Goal: Find specific page/section: Find specific page/section

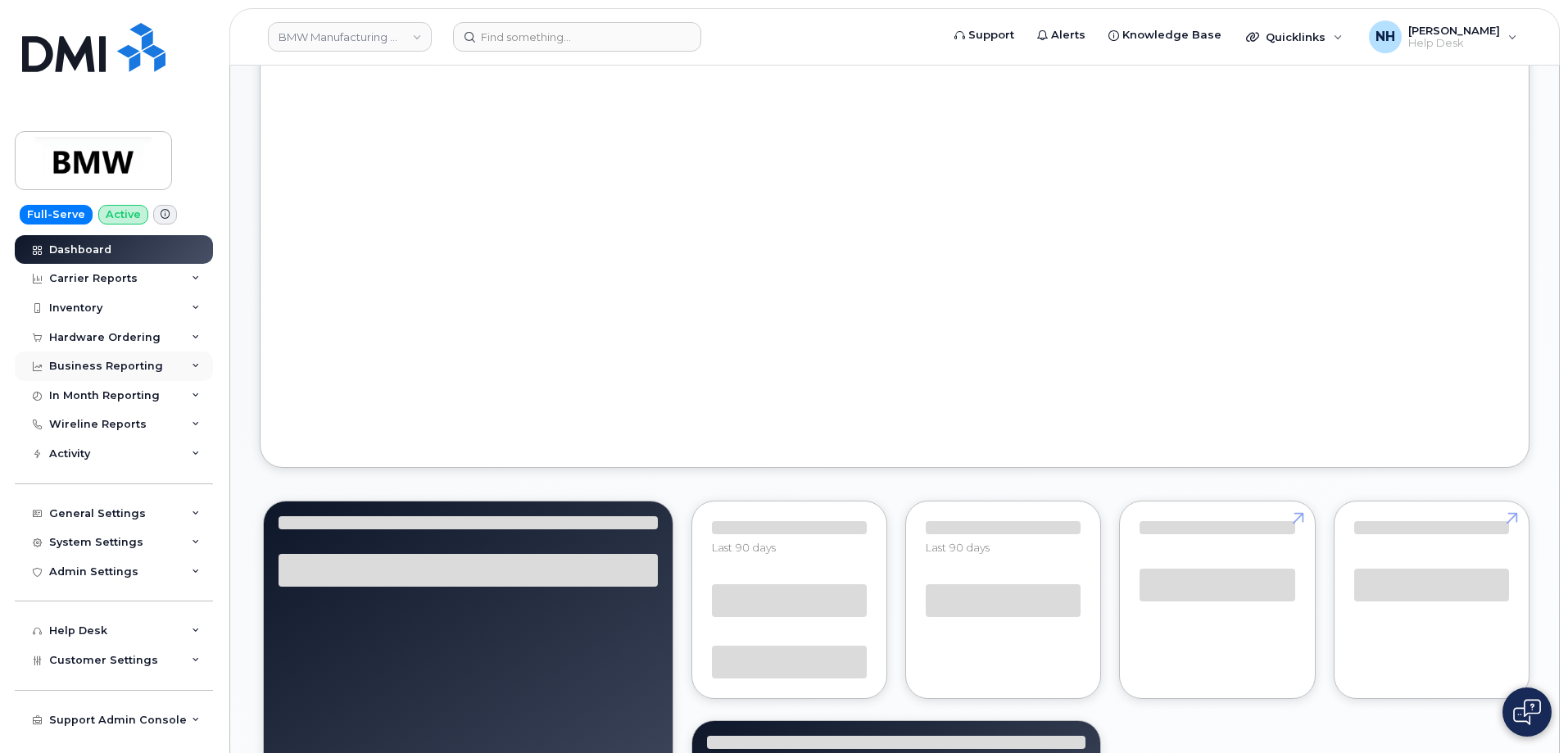
scroll to position [106, 0]
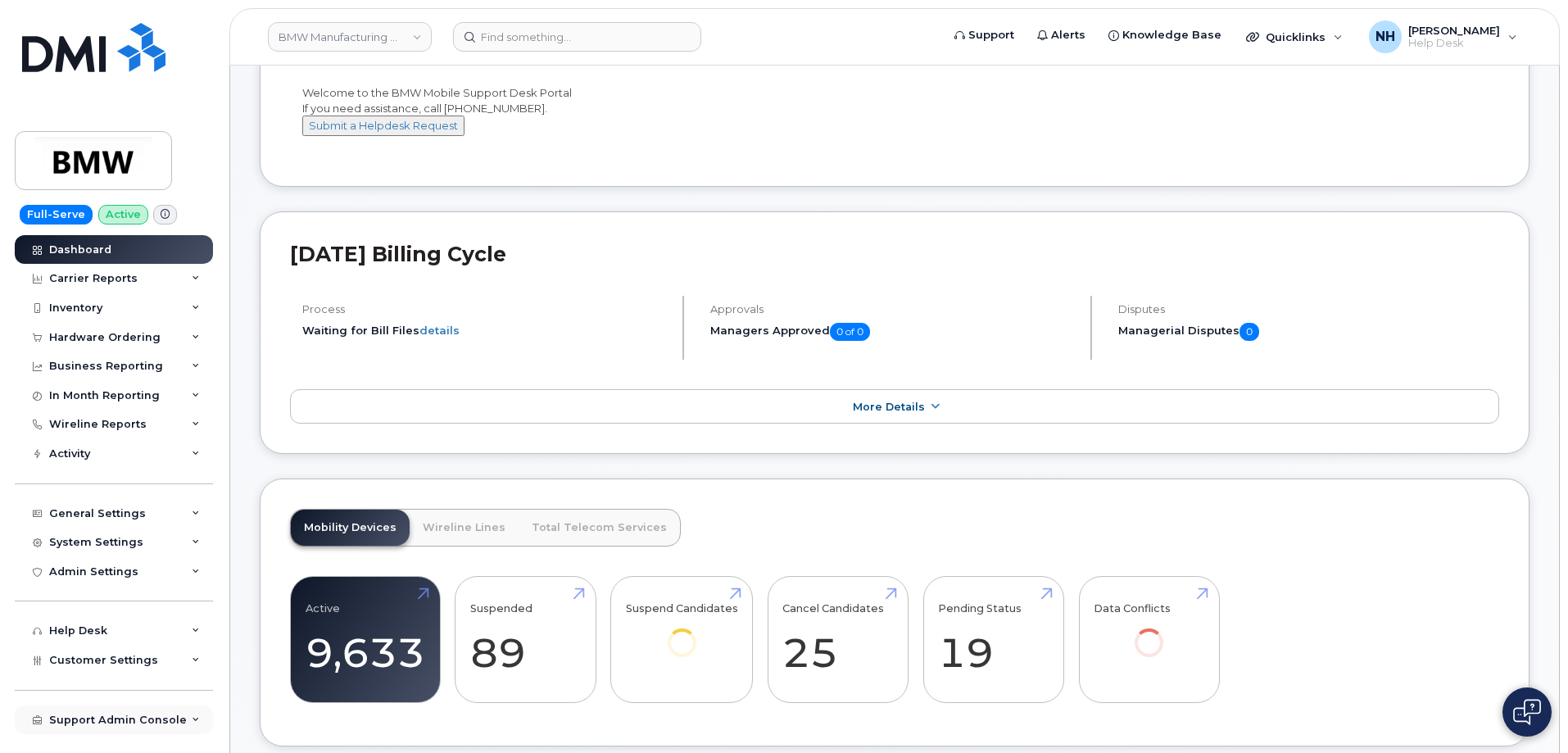
click at [184, 718] on div "Support Admin Console" at bounding box center [114, 720] width 198 height 29
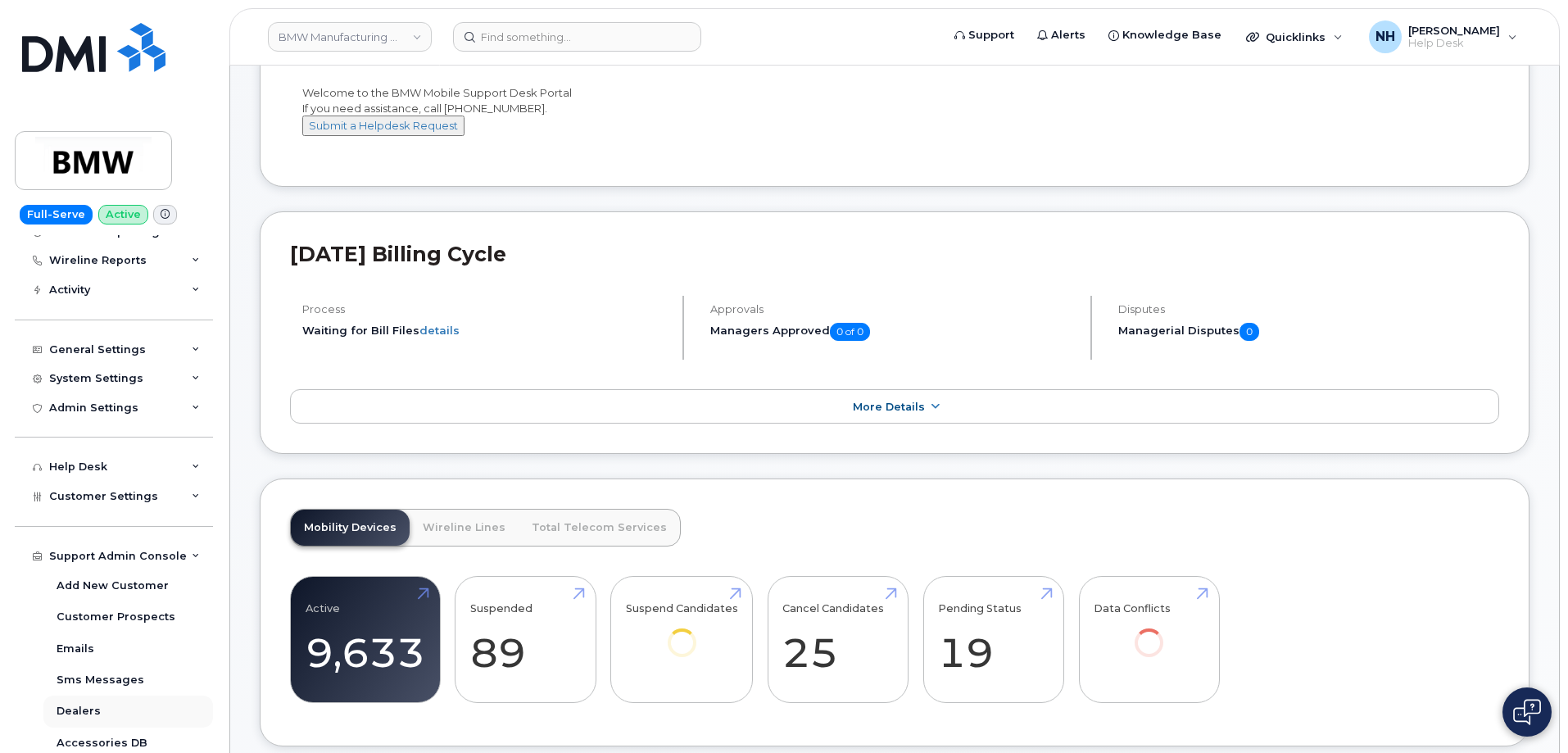
scroll to position [326, 0]
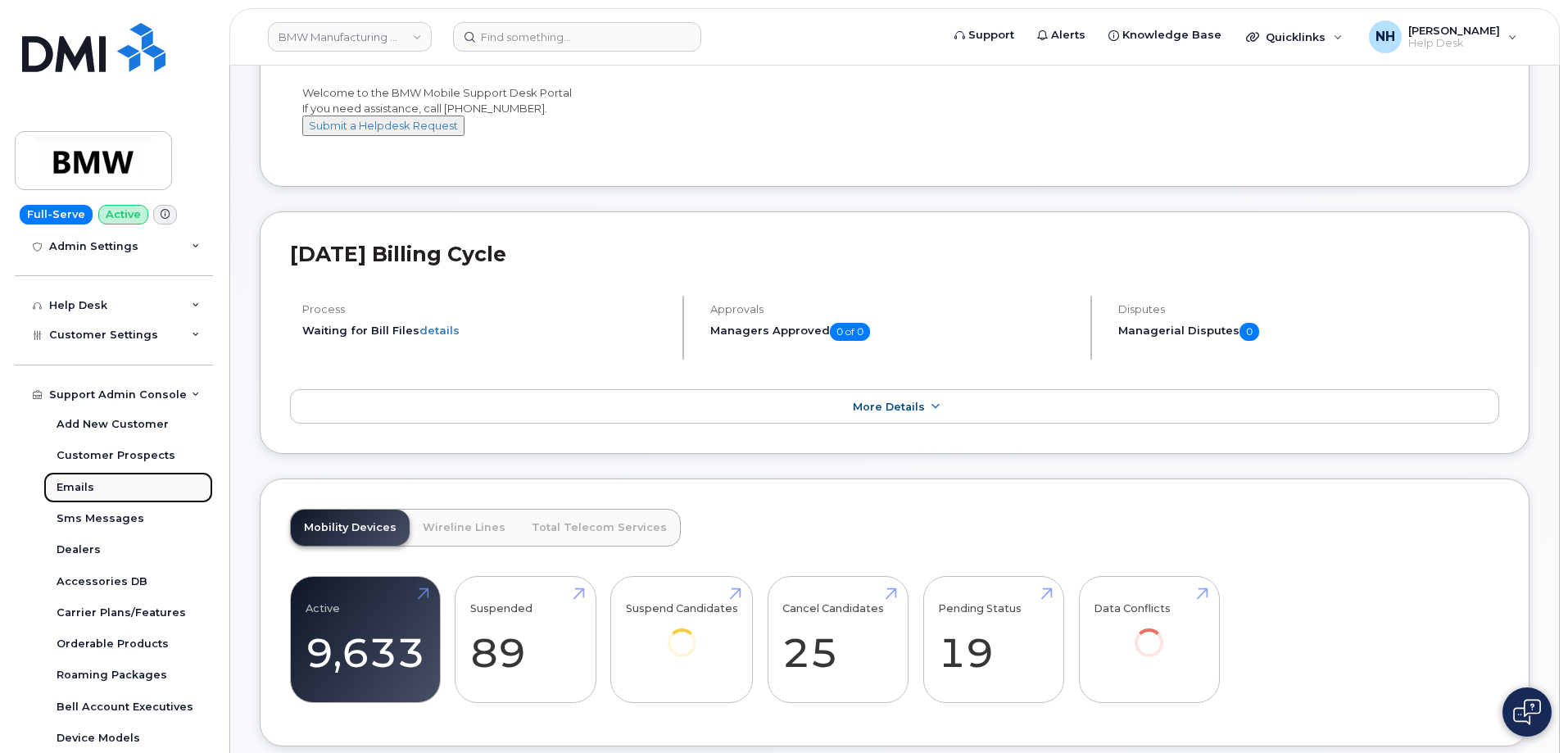
click at [96, 490] on link "Emails" at bounding box center [128, 487] width 170 height 31
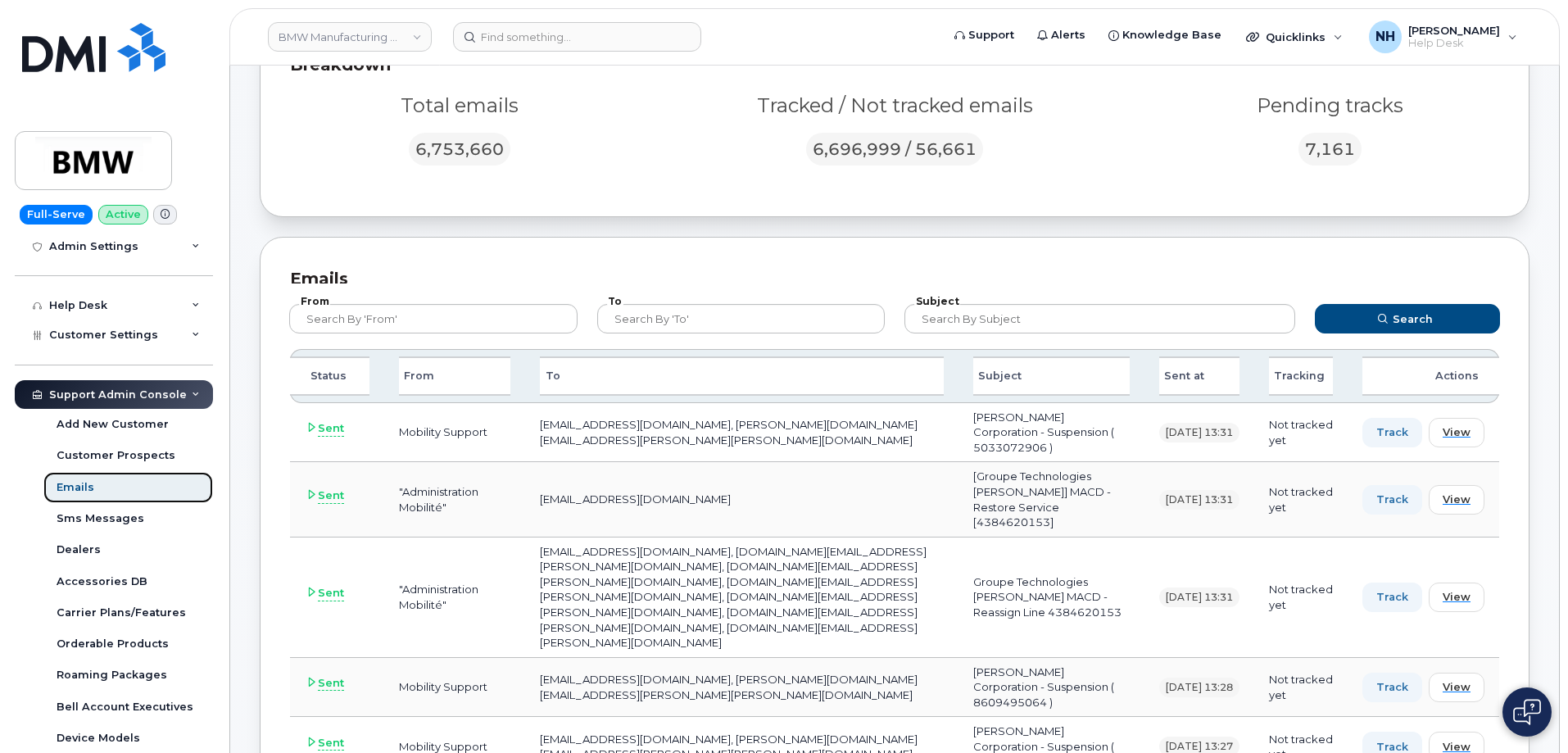
scroll to position [166, 0]
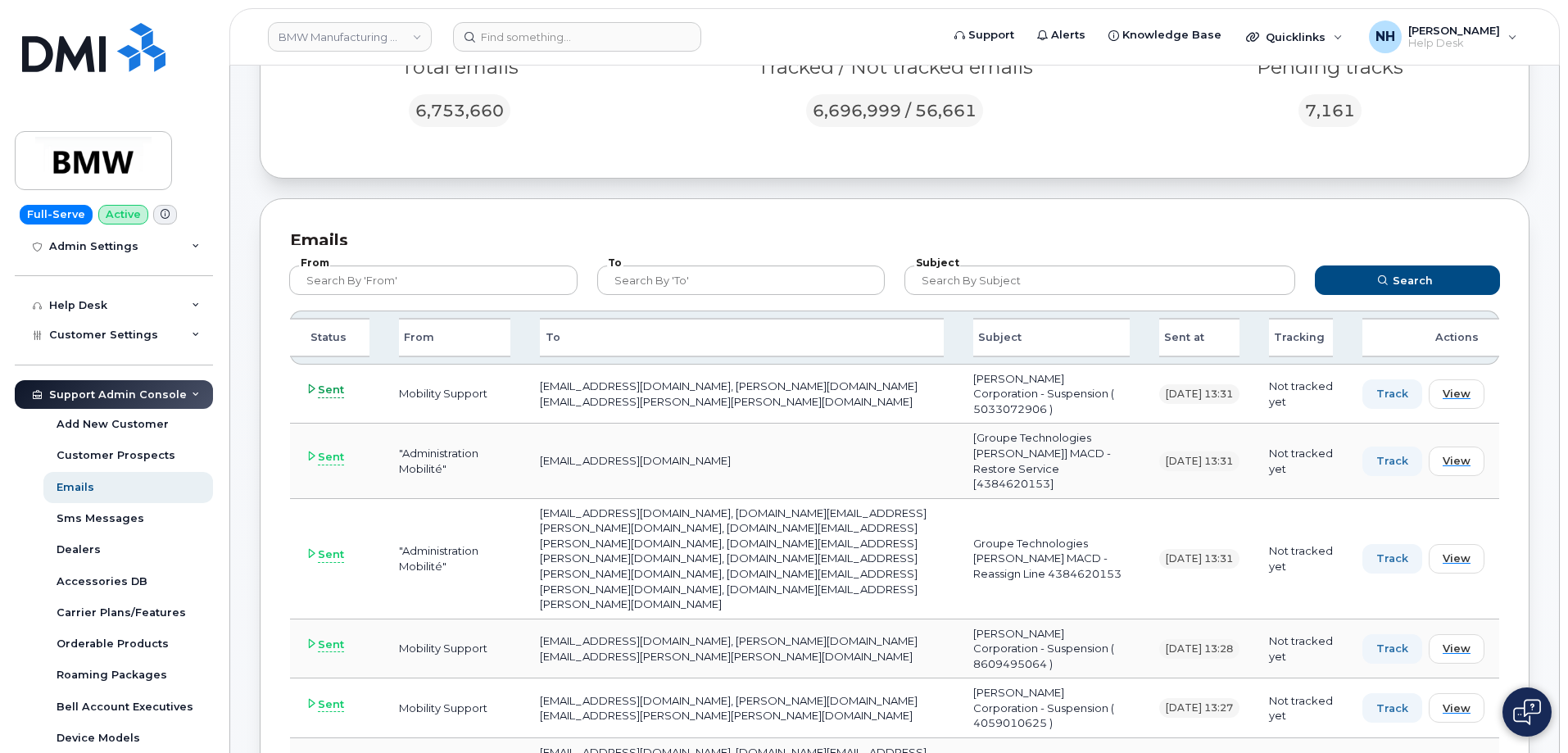
click at [310, 384] on icon at bounding box center [312, 389] width 11 height 11
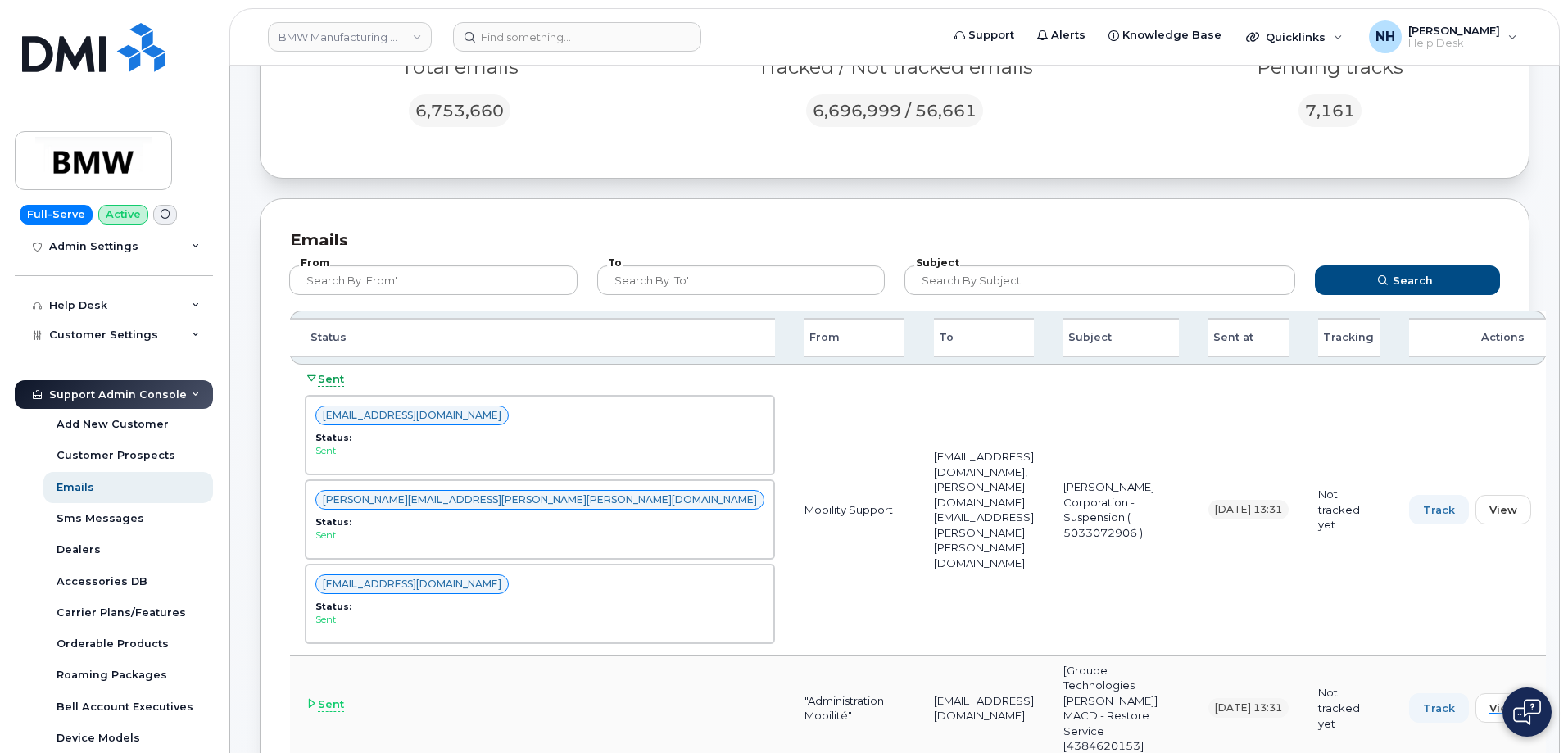
click at [310, 378] on icon at bounding box center [312, 378] width 11 height 11
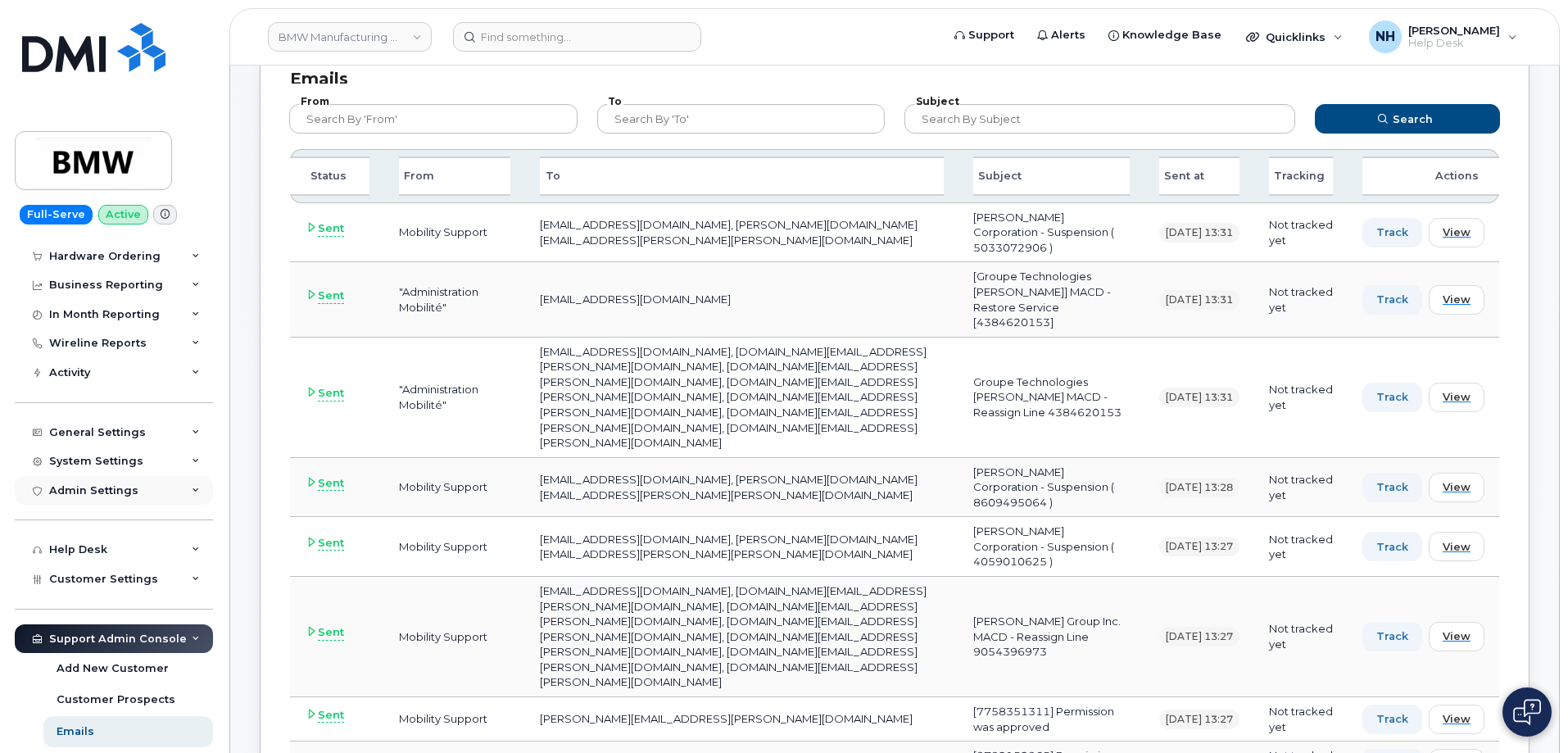
scroll to position [79, 0]
click at [192, 495] on icon at bounding box center [195, 492] width 8 height 8
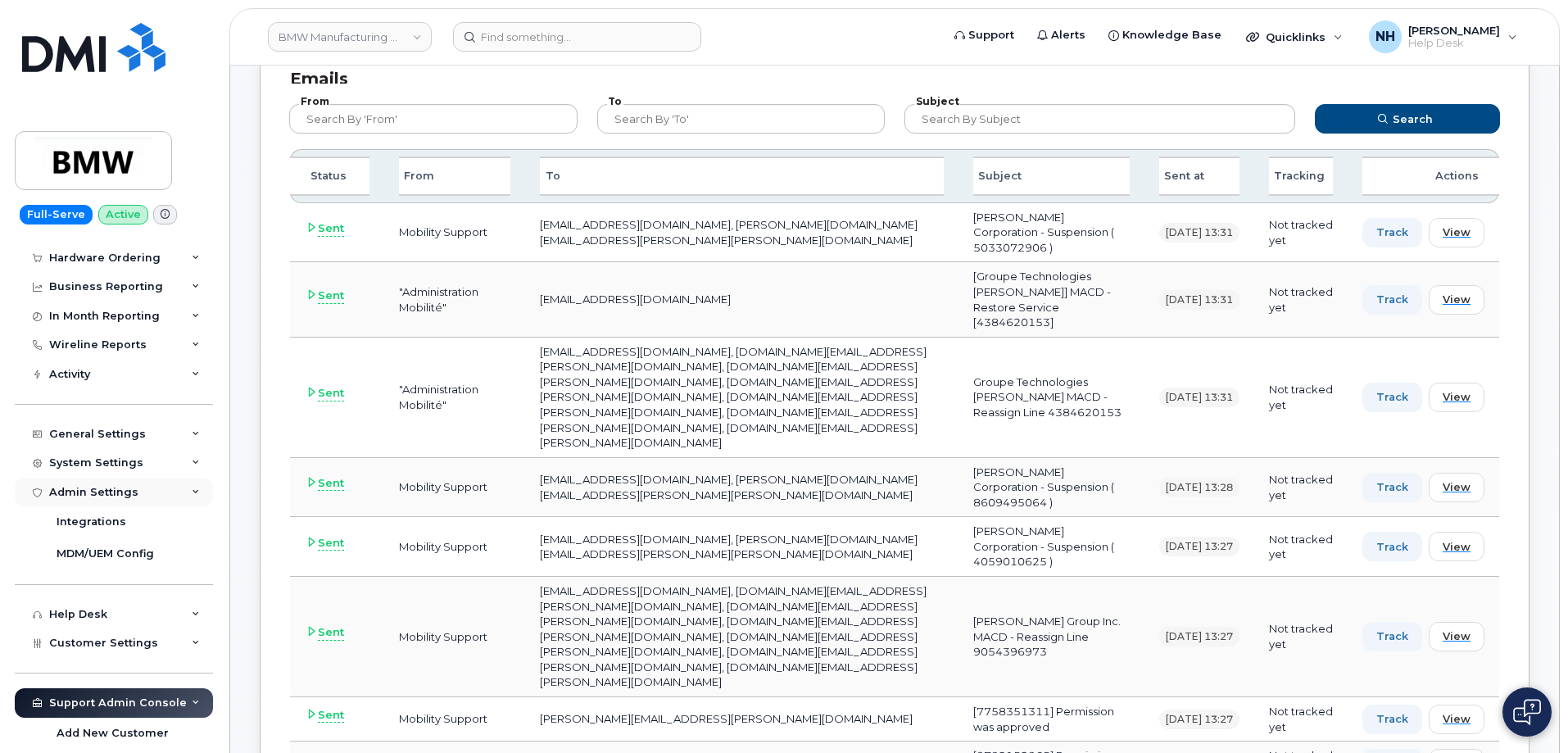
click at [185, 490] on div "Admin Settings" at bounding box center [114, 493] width 198 height 29
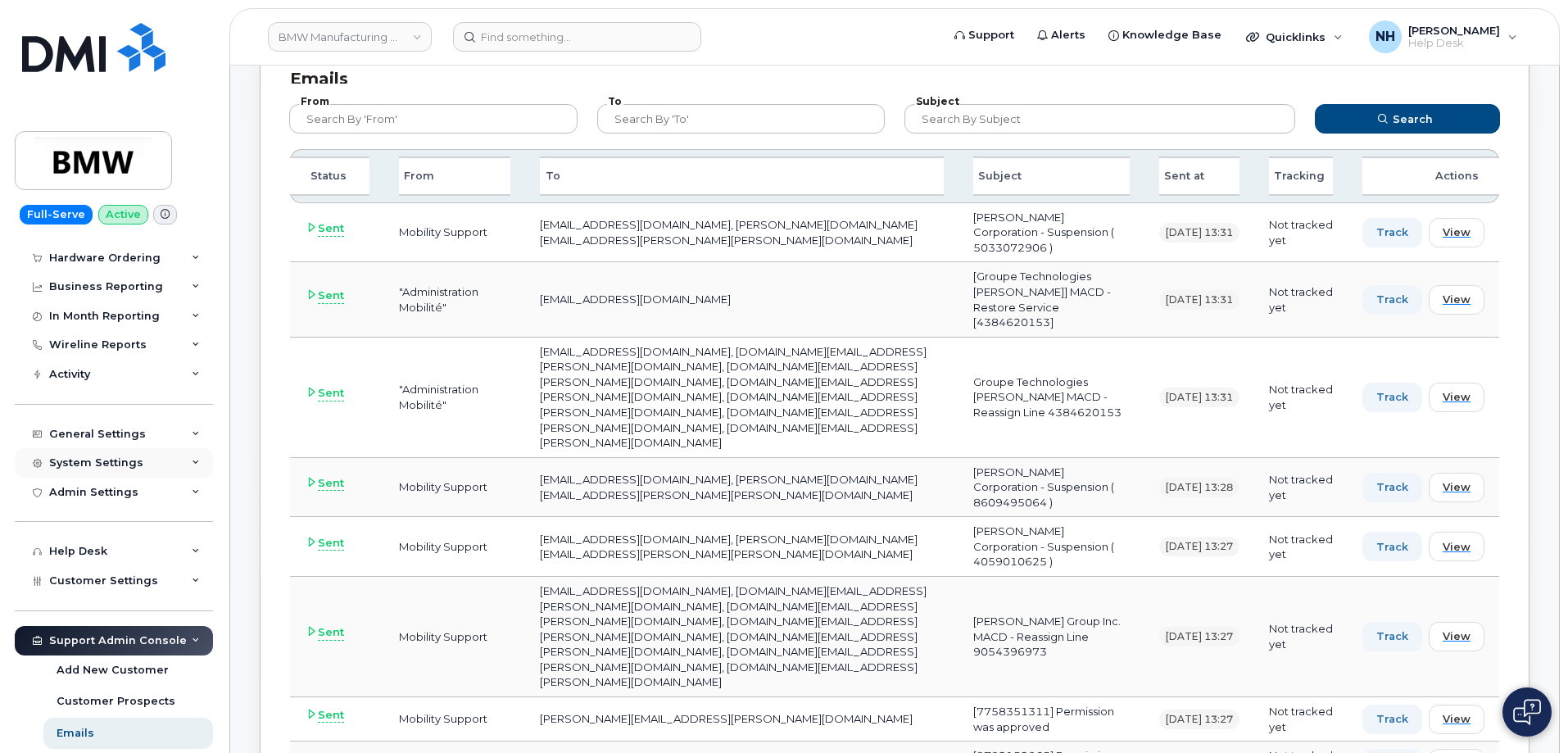
click at [192, 463] on icon at bounding box center [195, 463] width 8 height 8
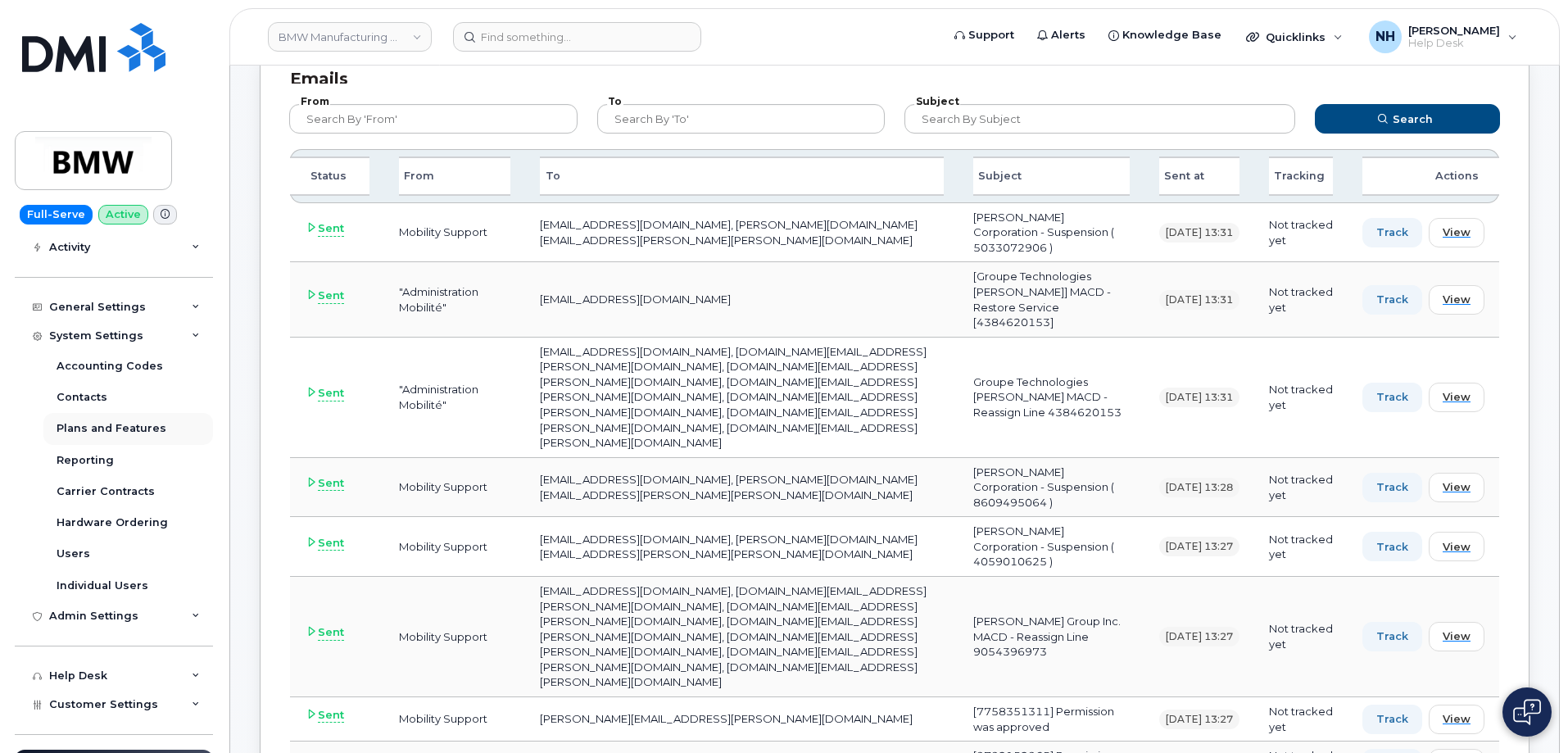
scroll to position [244, 0]
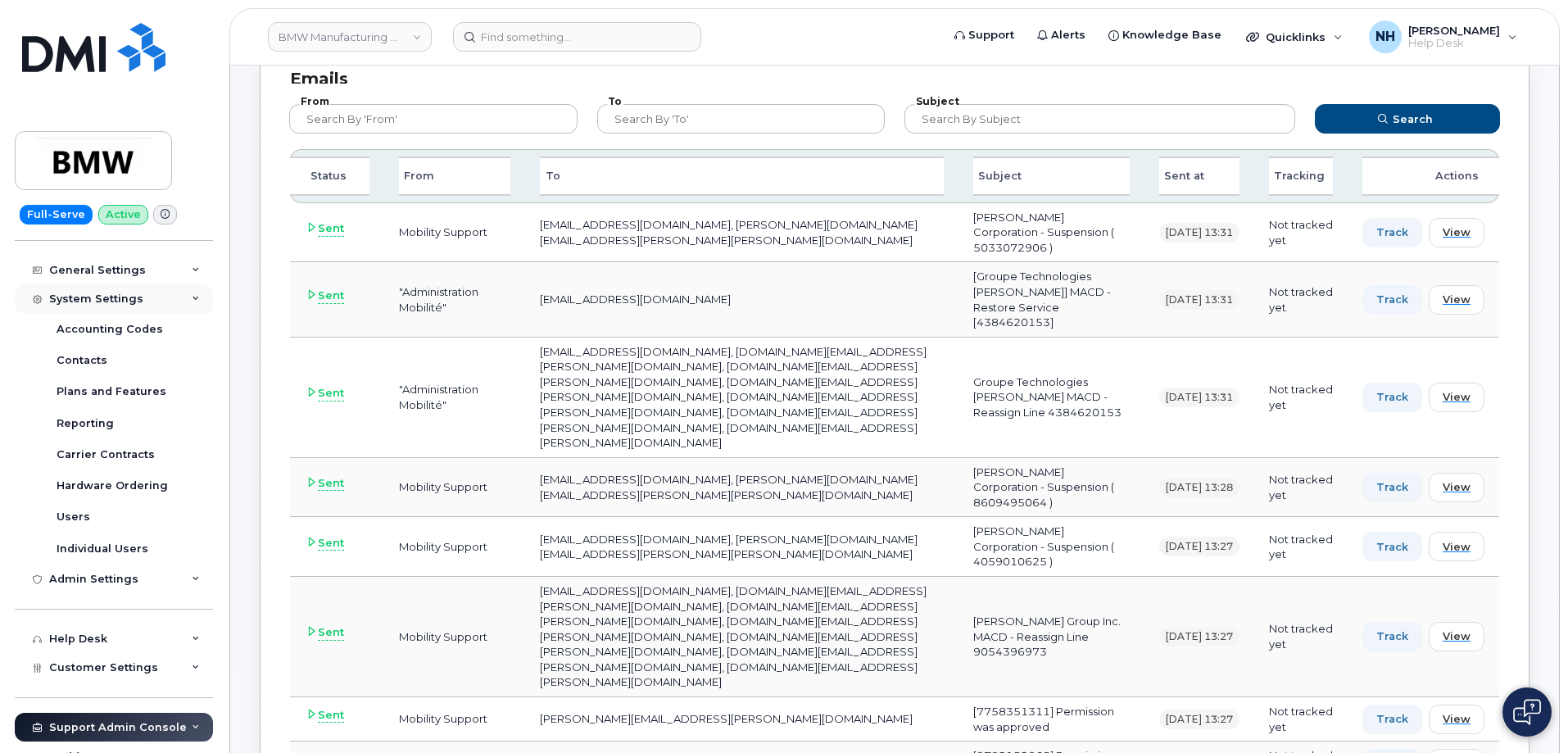
click at [192, 297] on icon at bounding box center [195, 299] width 8 height 8
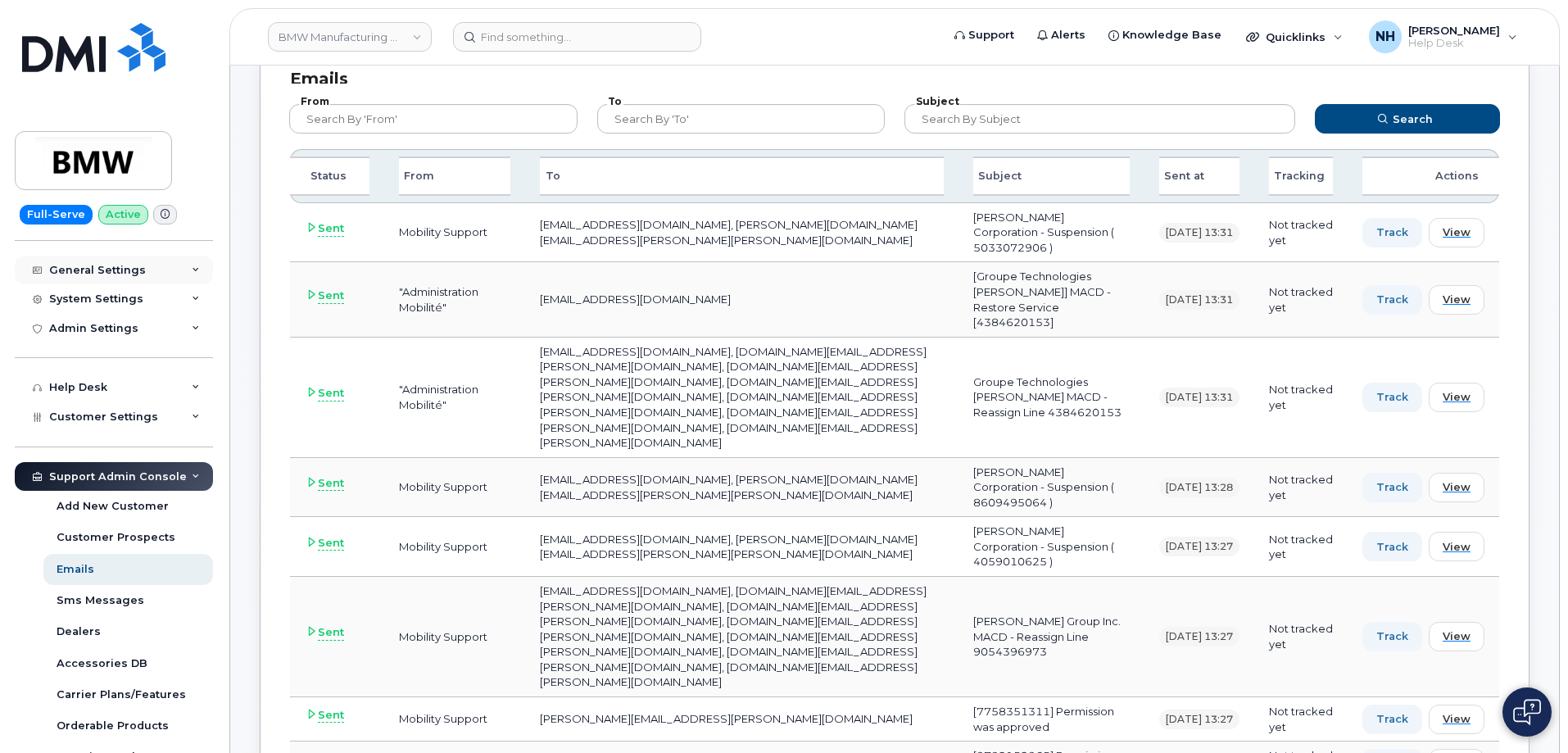
click at [192, 266] on icon at bounding box center [195, 270] width 8 height 8
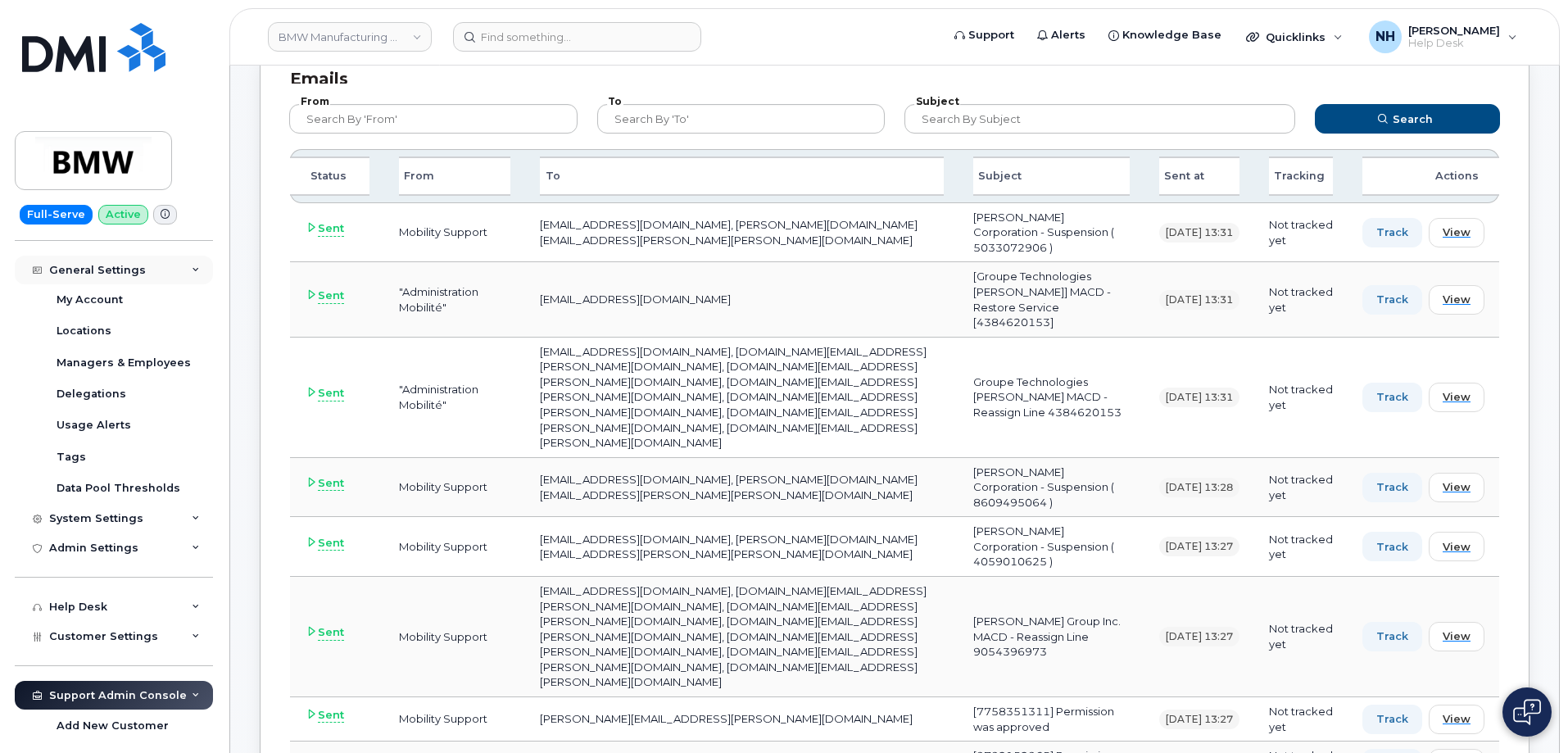
click at [192, 266] on icon at bounding box center [195, 270] width 8 height 8
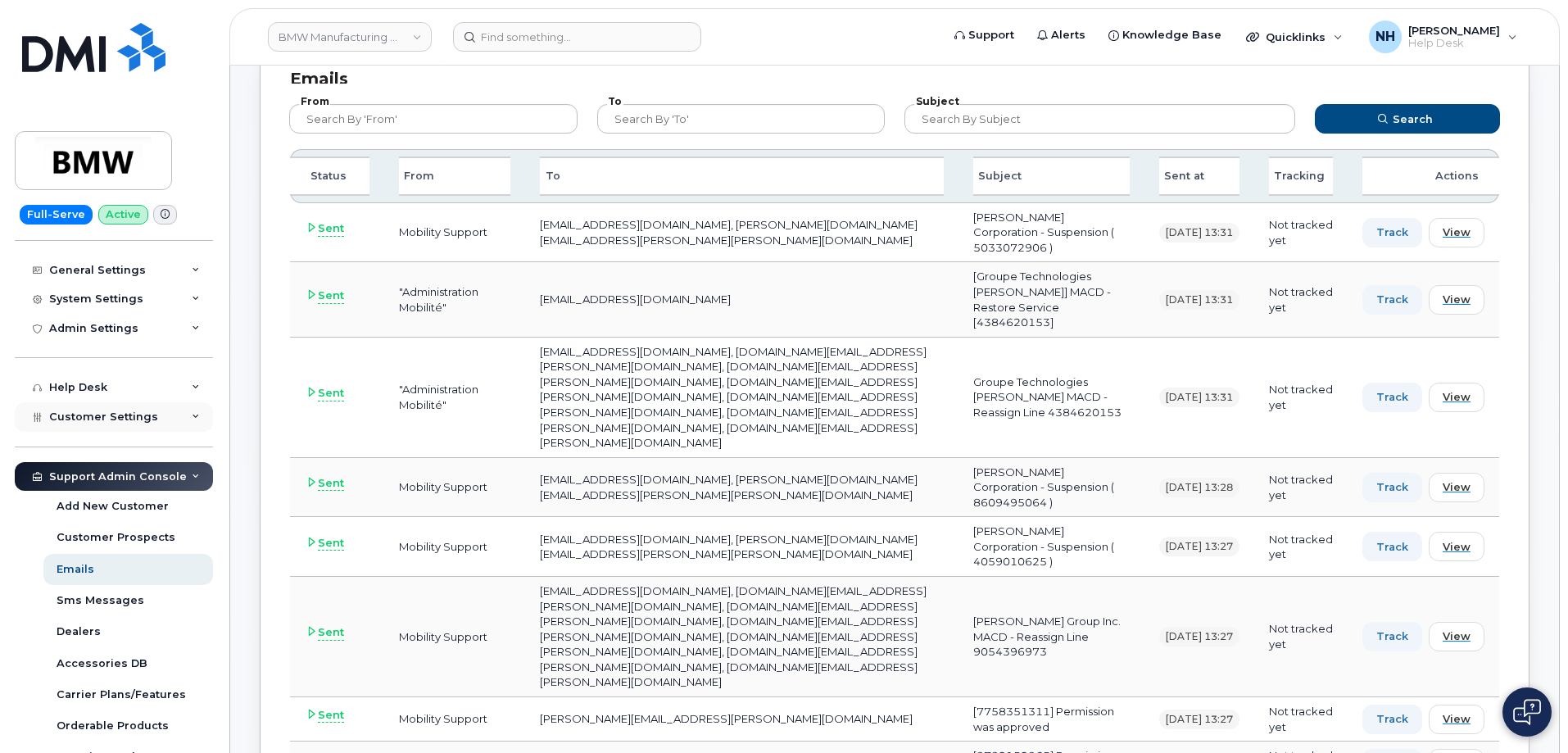
click at [192, 413] on icon at bounding box center [195, 417] width 8 height 8
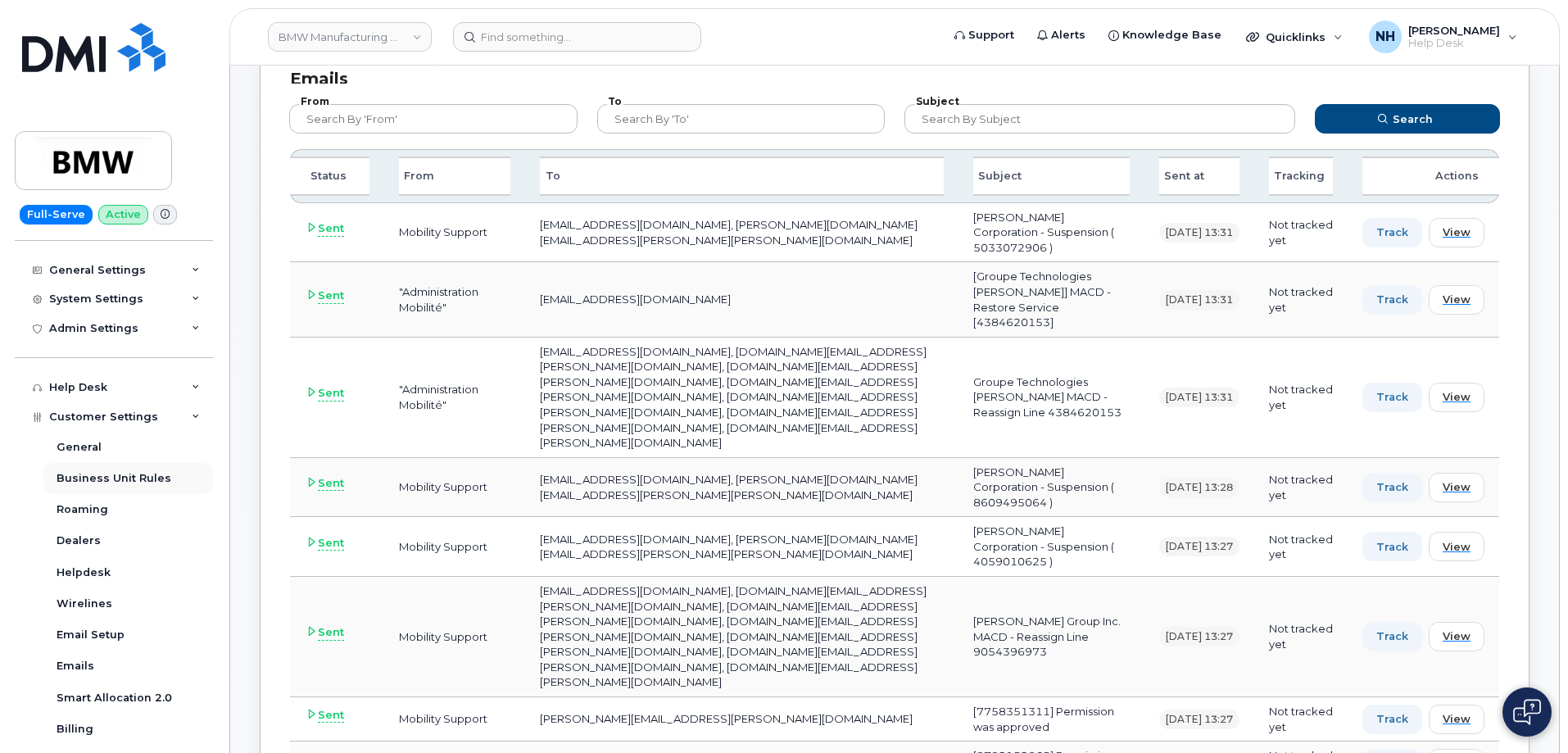
scroll to position [407, 0]
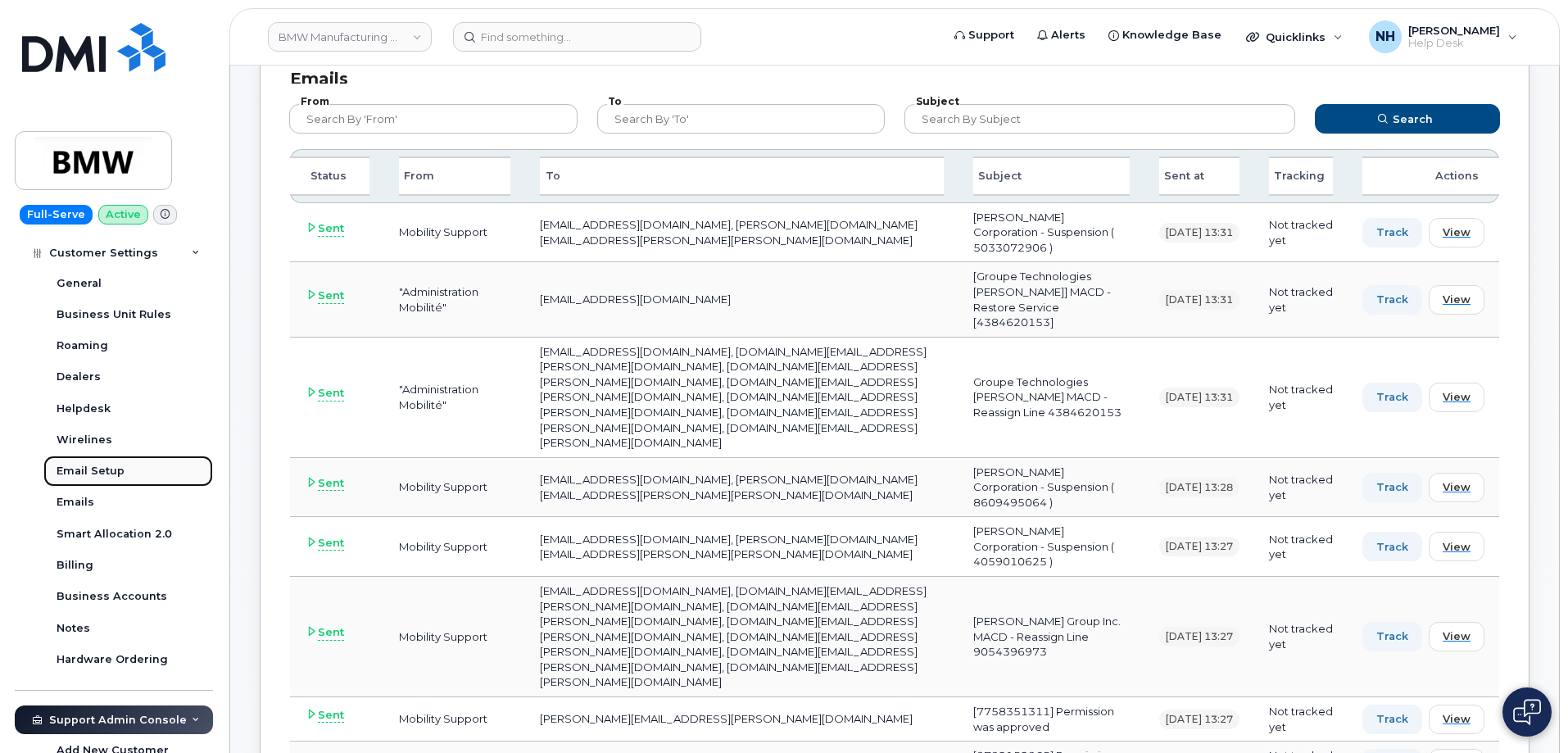
click at [103, 471] on div "Email Setup" at bounding box center [90, 471] width 68 height 15
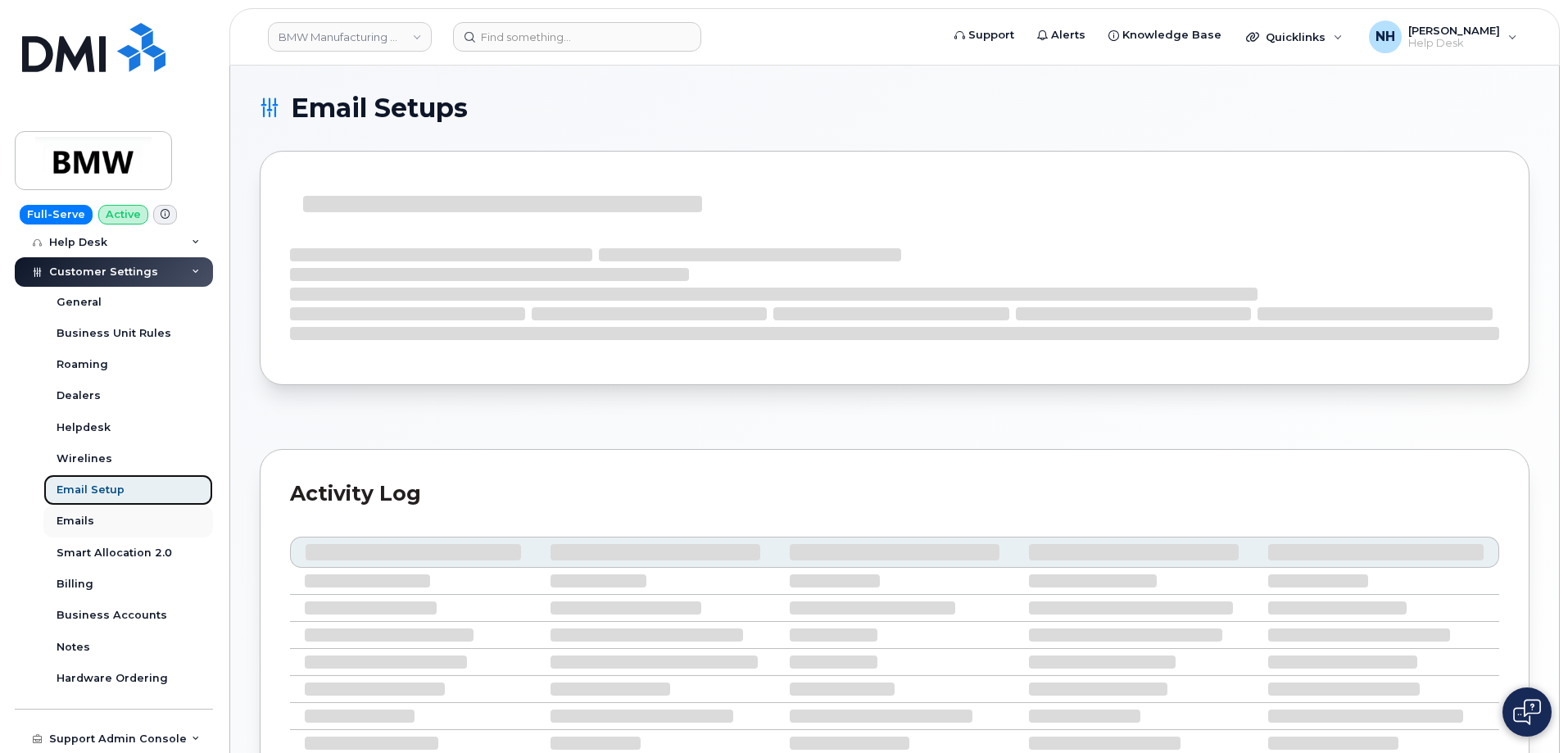
scroll to position [388, 0]
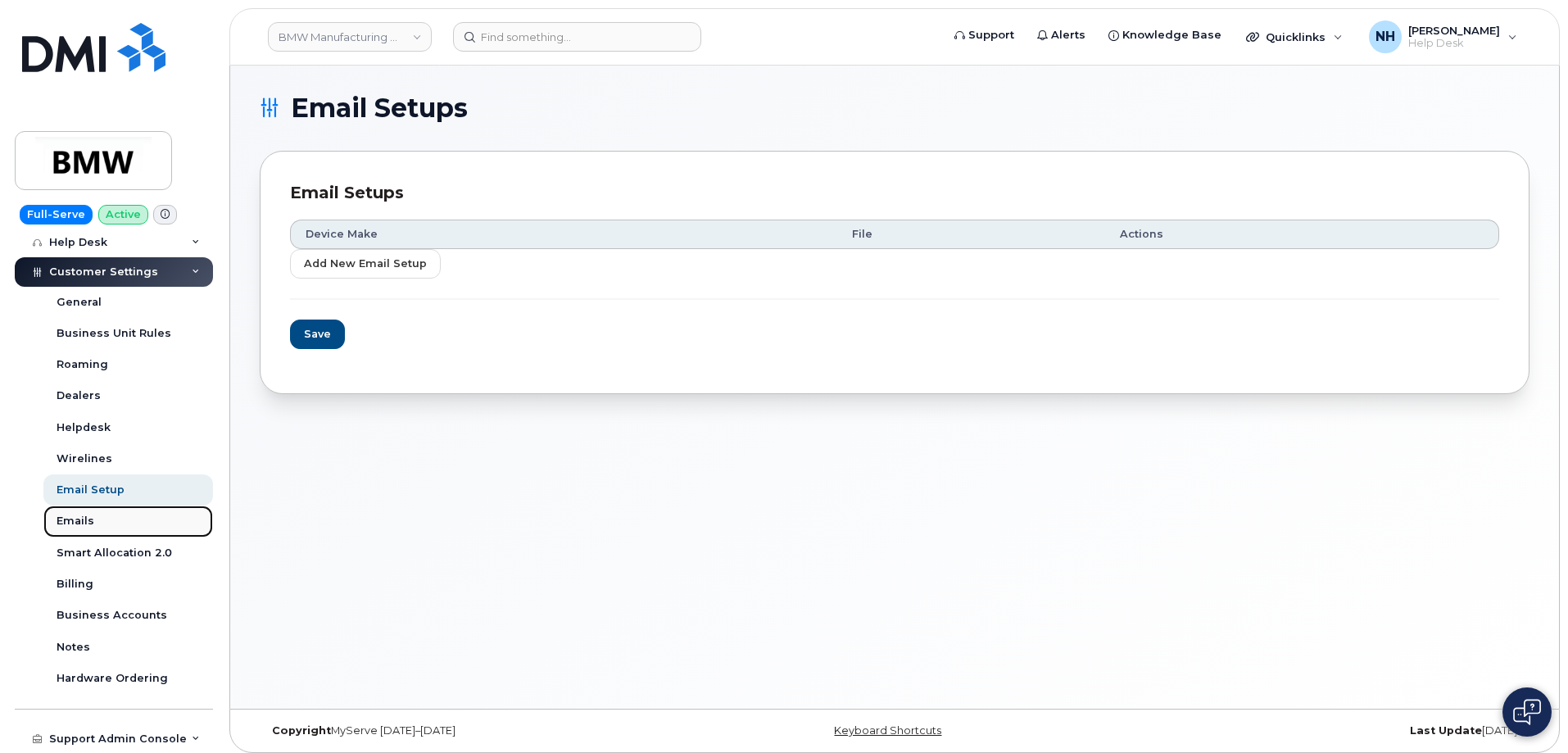
click at [85, 517] on div "Emails" at bounding box center [75, 521] width 37 height 15
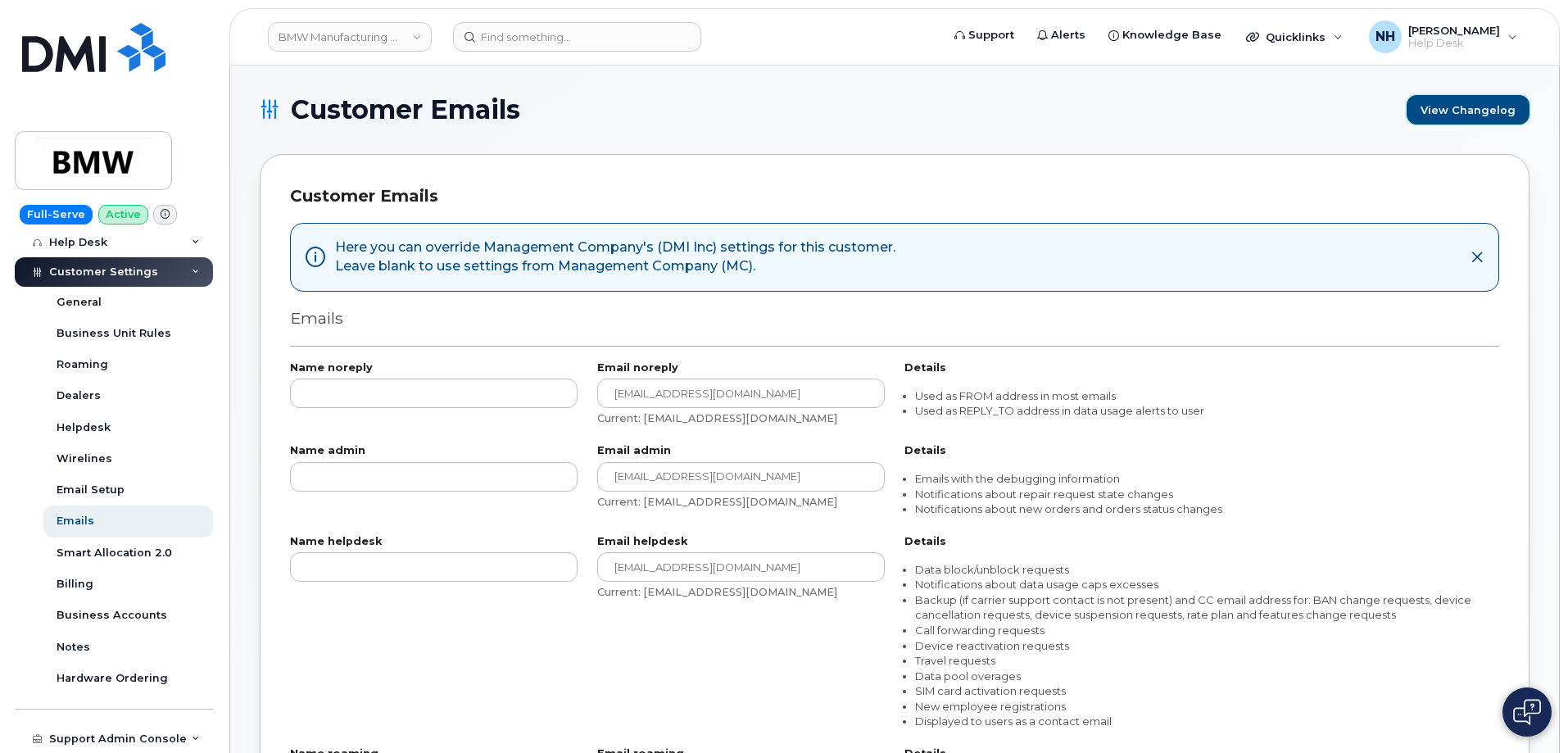
click at [1492, 113] on link "View Changelog" at bounding box center [1468, 110] width 123 height 29
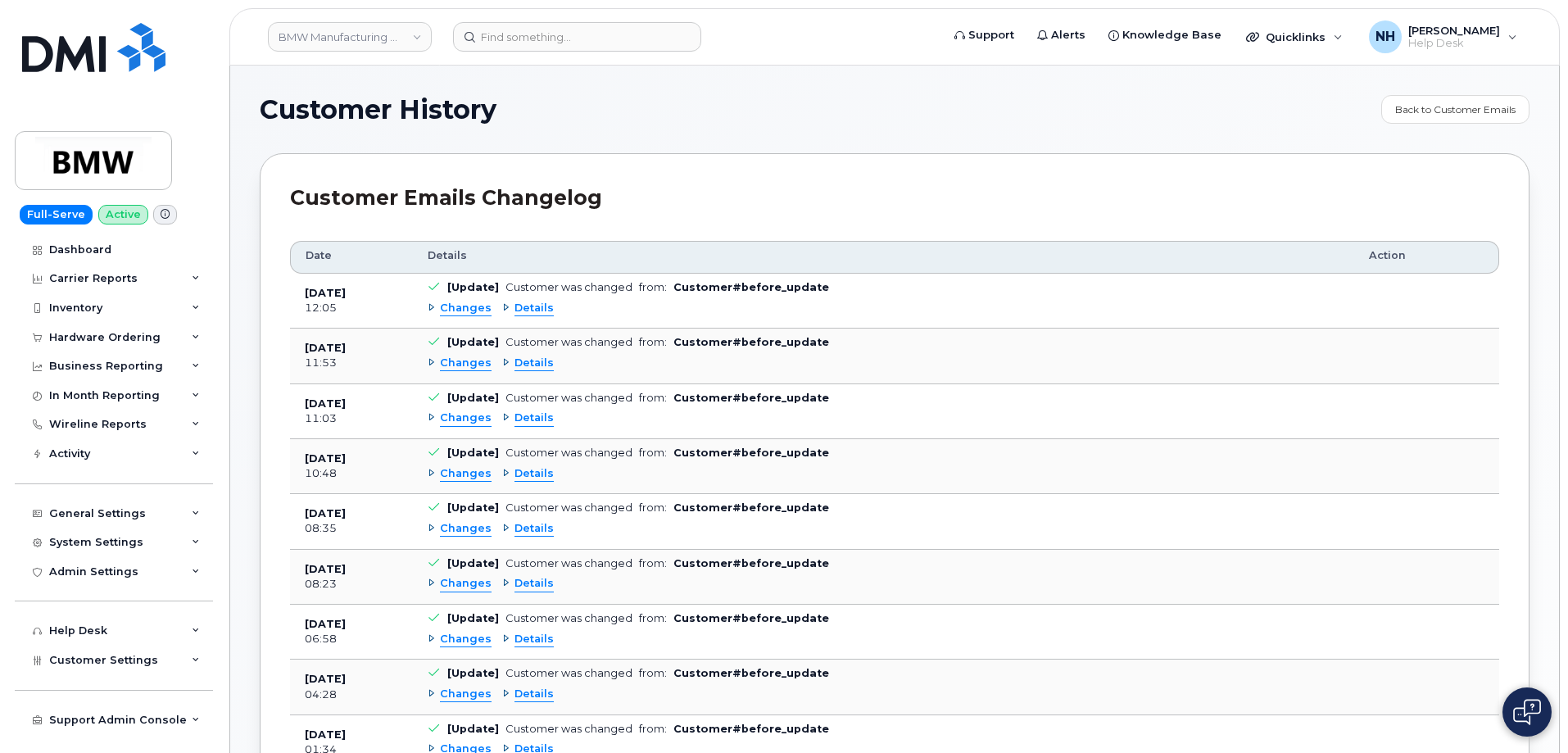
click at [529, 311] on span "Details" at bounding box center [534, 308] width 39 height 15
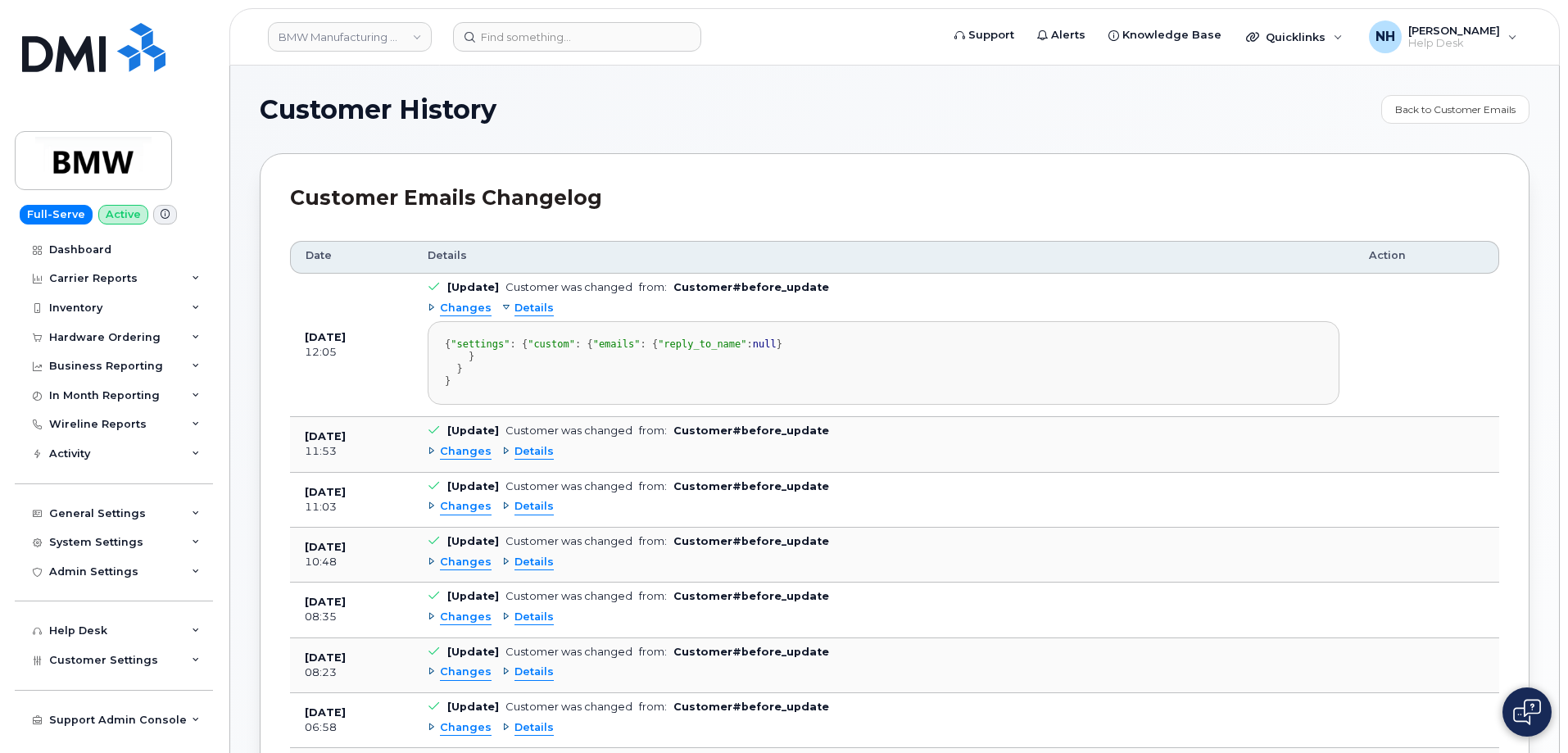
click at [533, 304] on span "Details" at bounding box center [534, 308] width 39 height 15
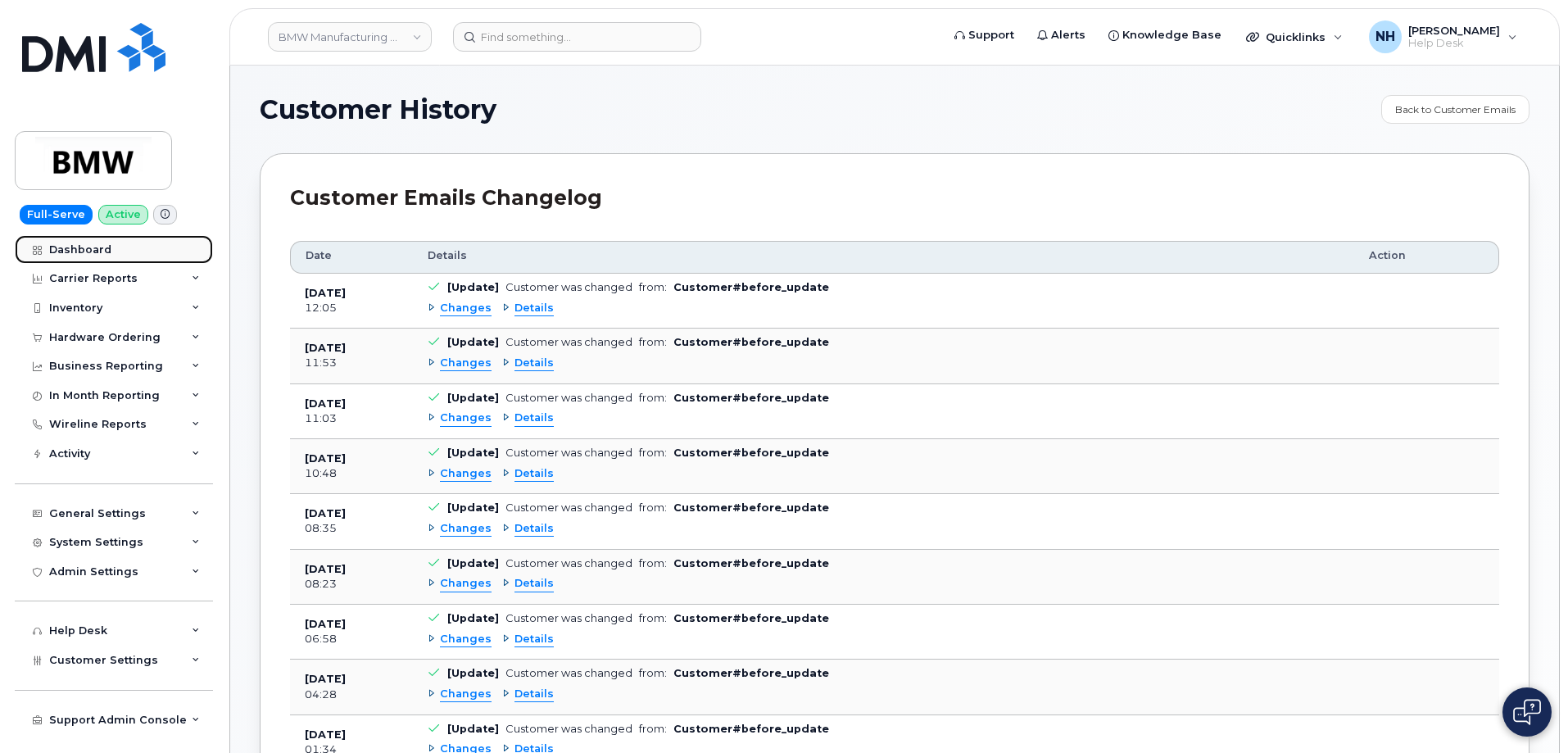
click at [120, 255] on link "Dashboard" at bounding box center [114, 250] width 198 height 29
click at [108, 253] on div "Dashboard" at bounding box center [80, 250] width 63 height 13
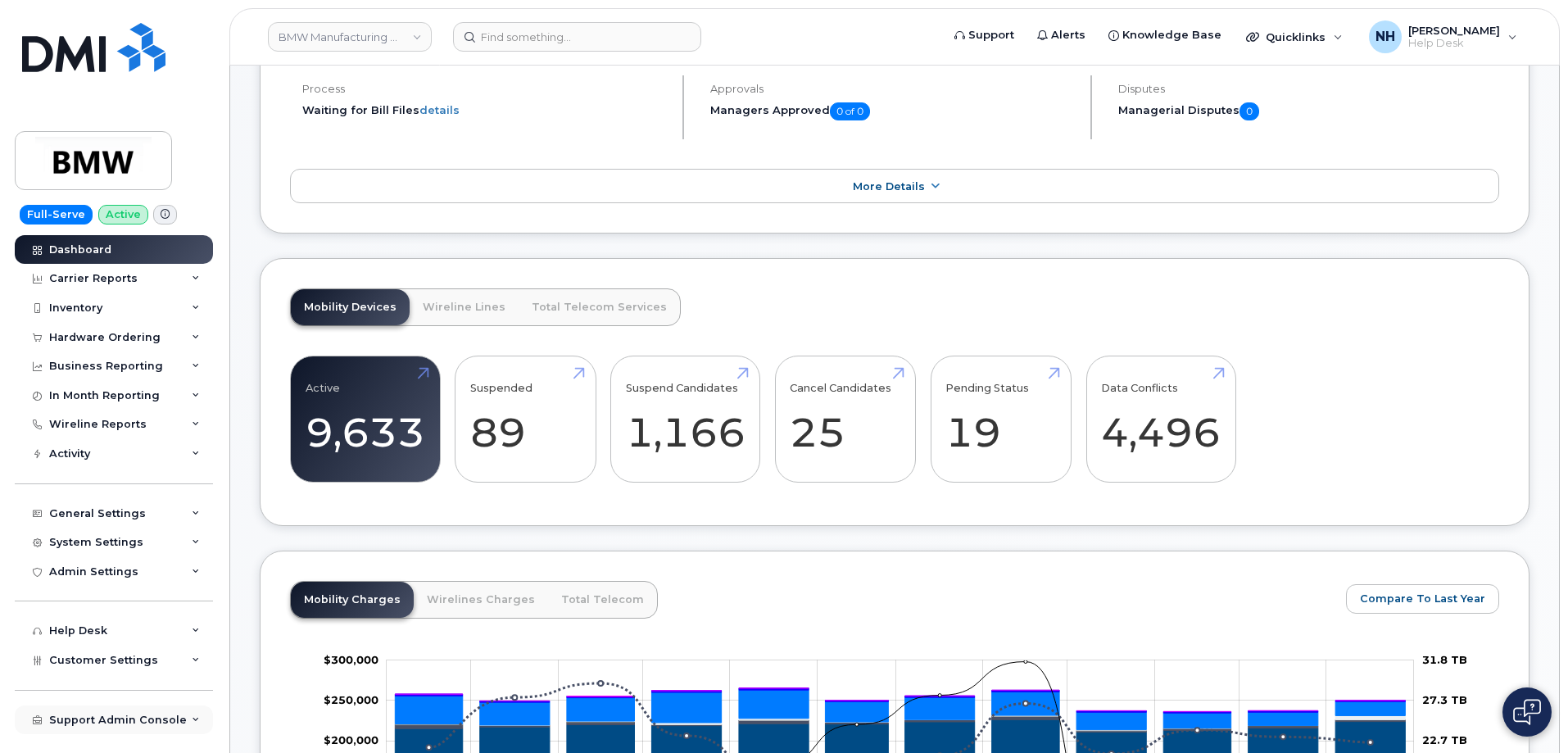
click at [207, 719] on div "Support Admin Console" at bounding box center [114, 720] width 198 height 29
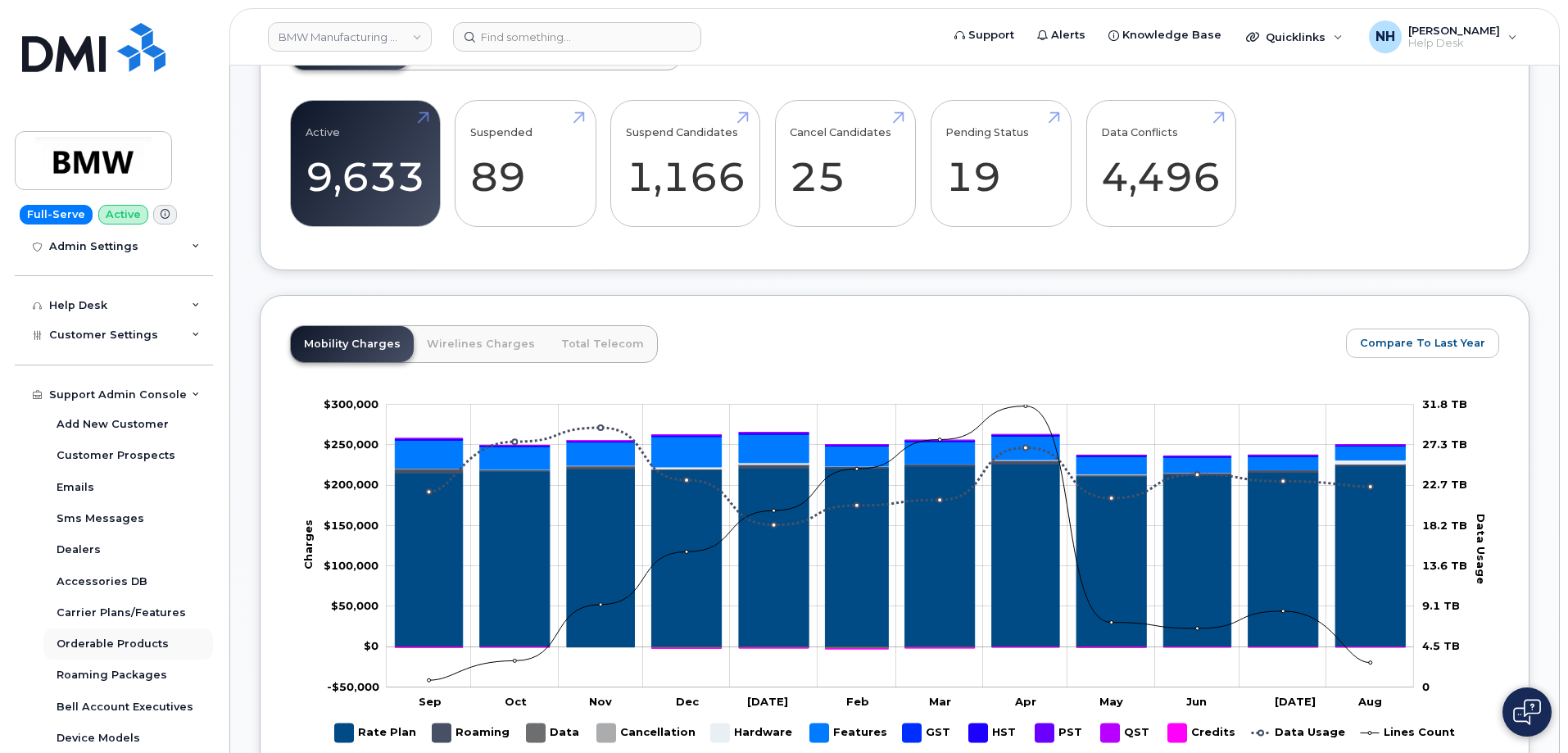
scroll to position [819, 0]
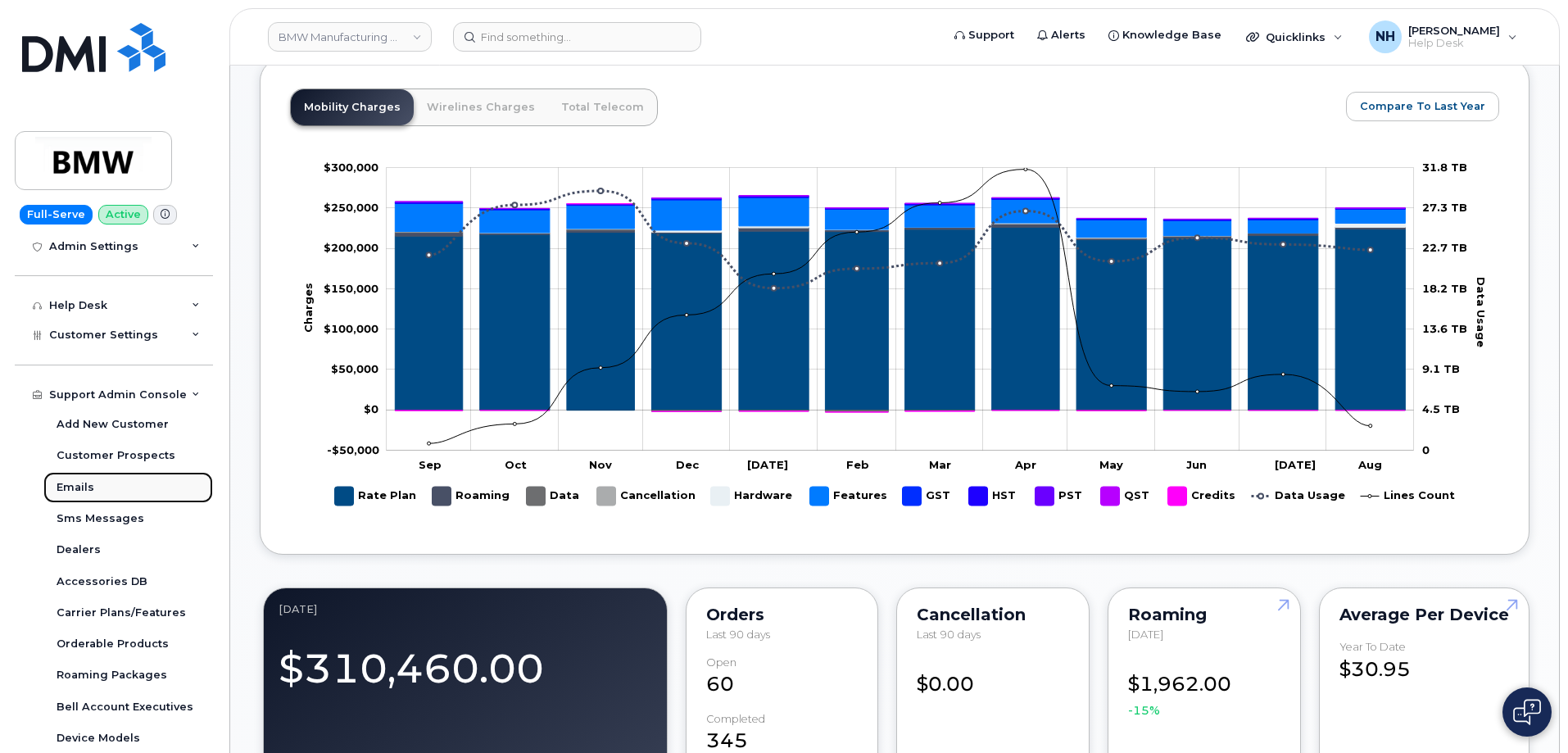
click at [78, 487] on div "Emails" at bounding box center [75, 487] width 37 height 15
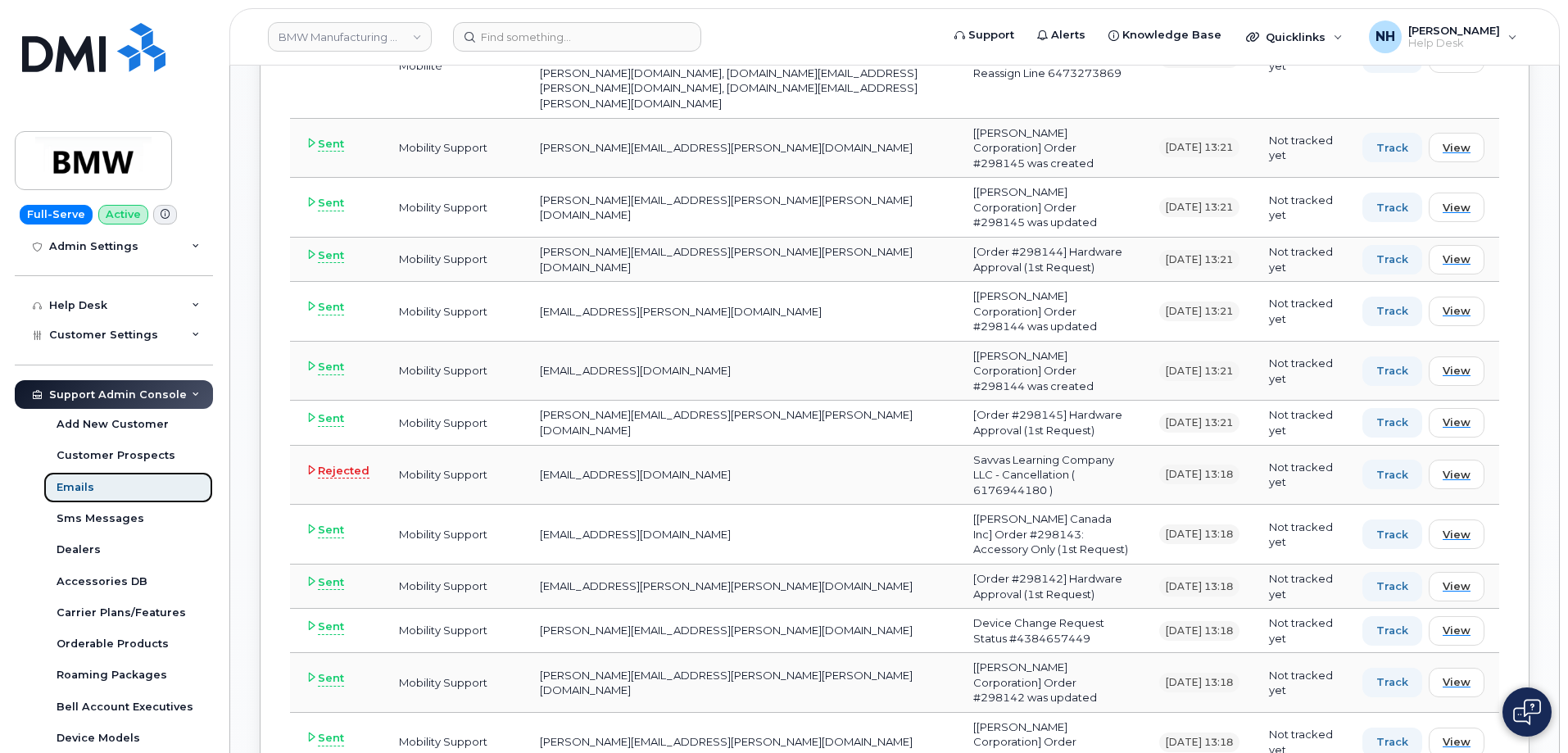
scroll to position [2787, 0]
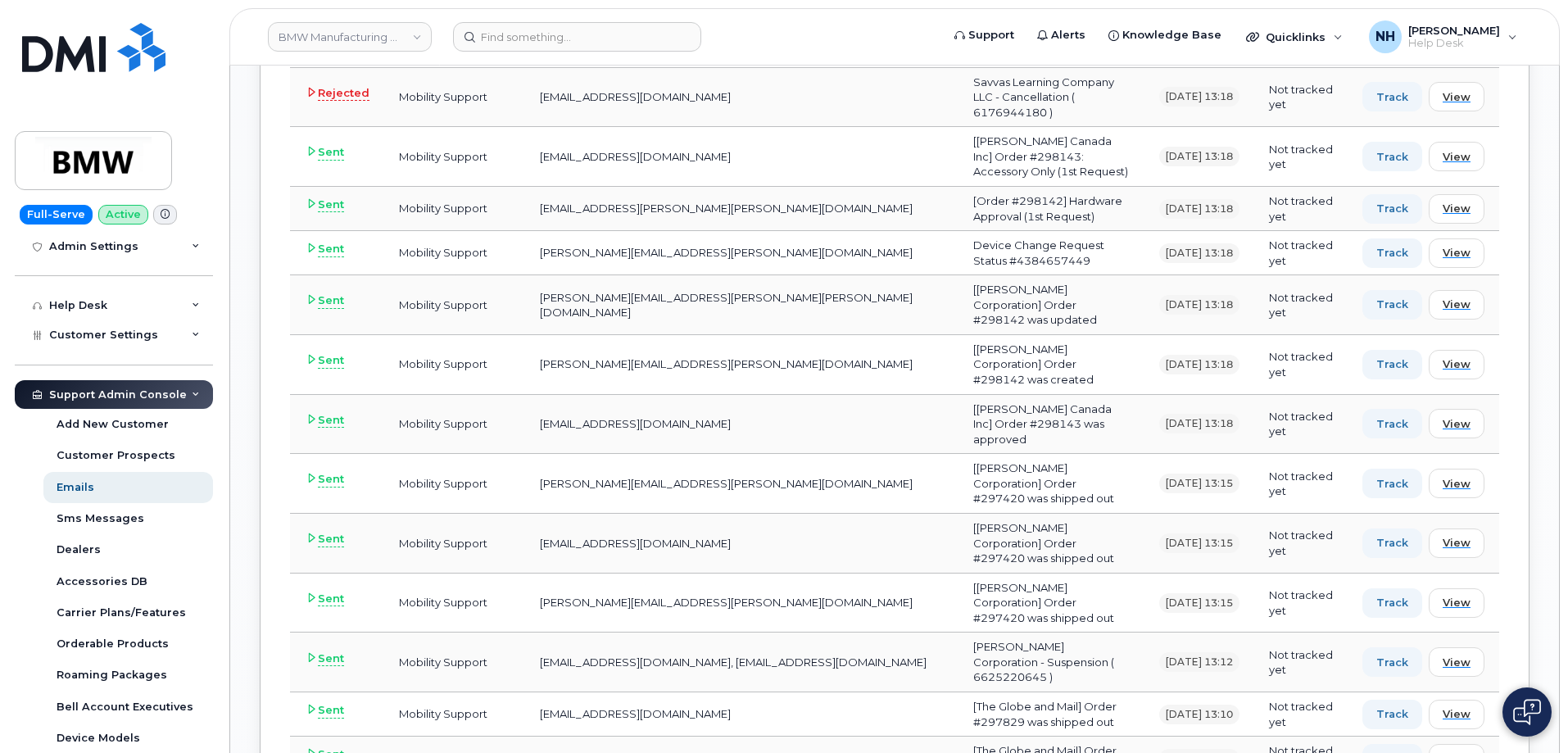
click at [138, 397] on div "Support Admin Console" at bounding box center [117, 395] width 137 height 13
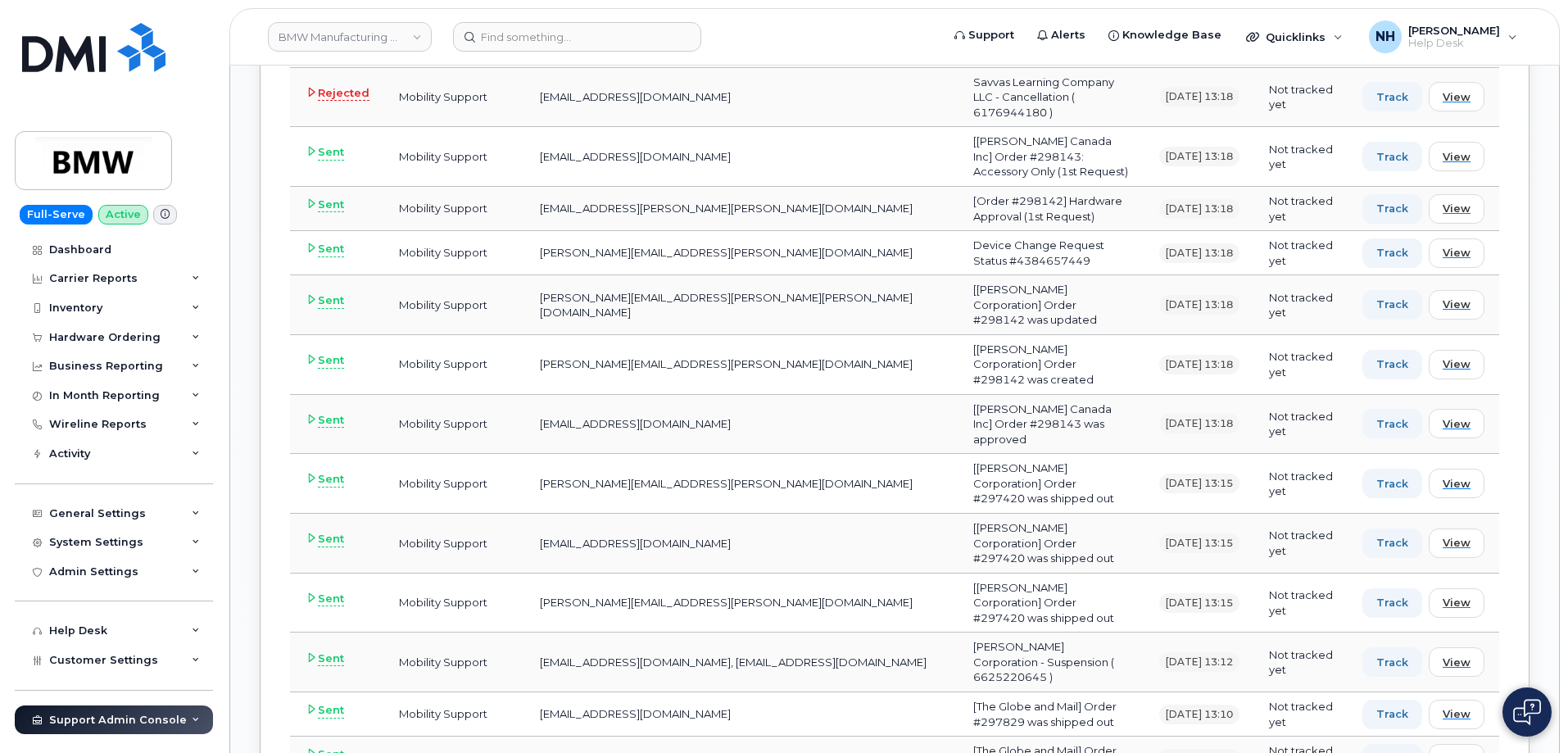
scroll to position [0, 0]
click at [135, 567] on div "Admin Settings" at bounding box center [114, 572] width 198 height 29
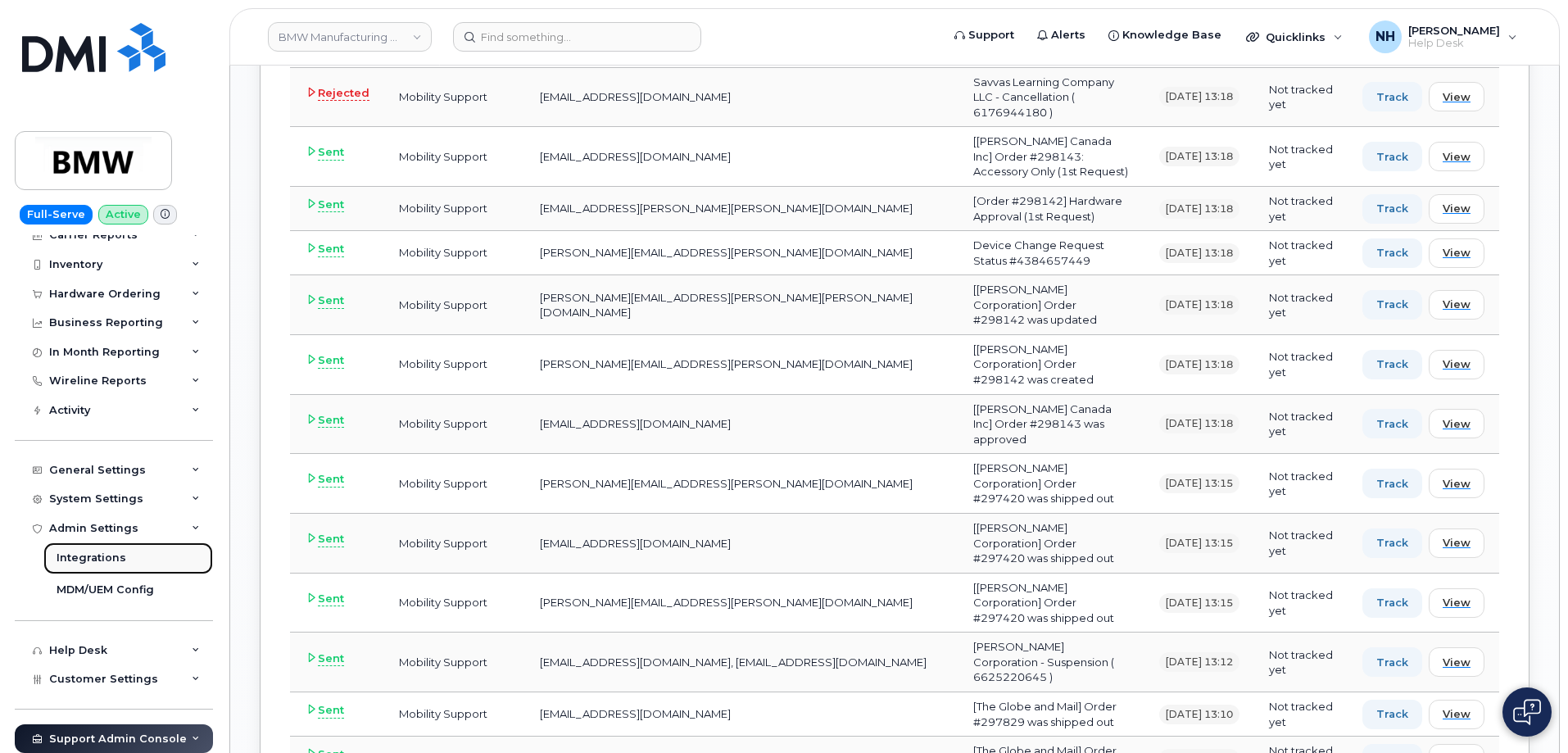
click at [115, 557] on div "Integrations" at bounding box center [91, 558] width 70 height 15
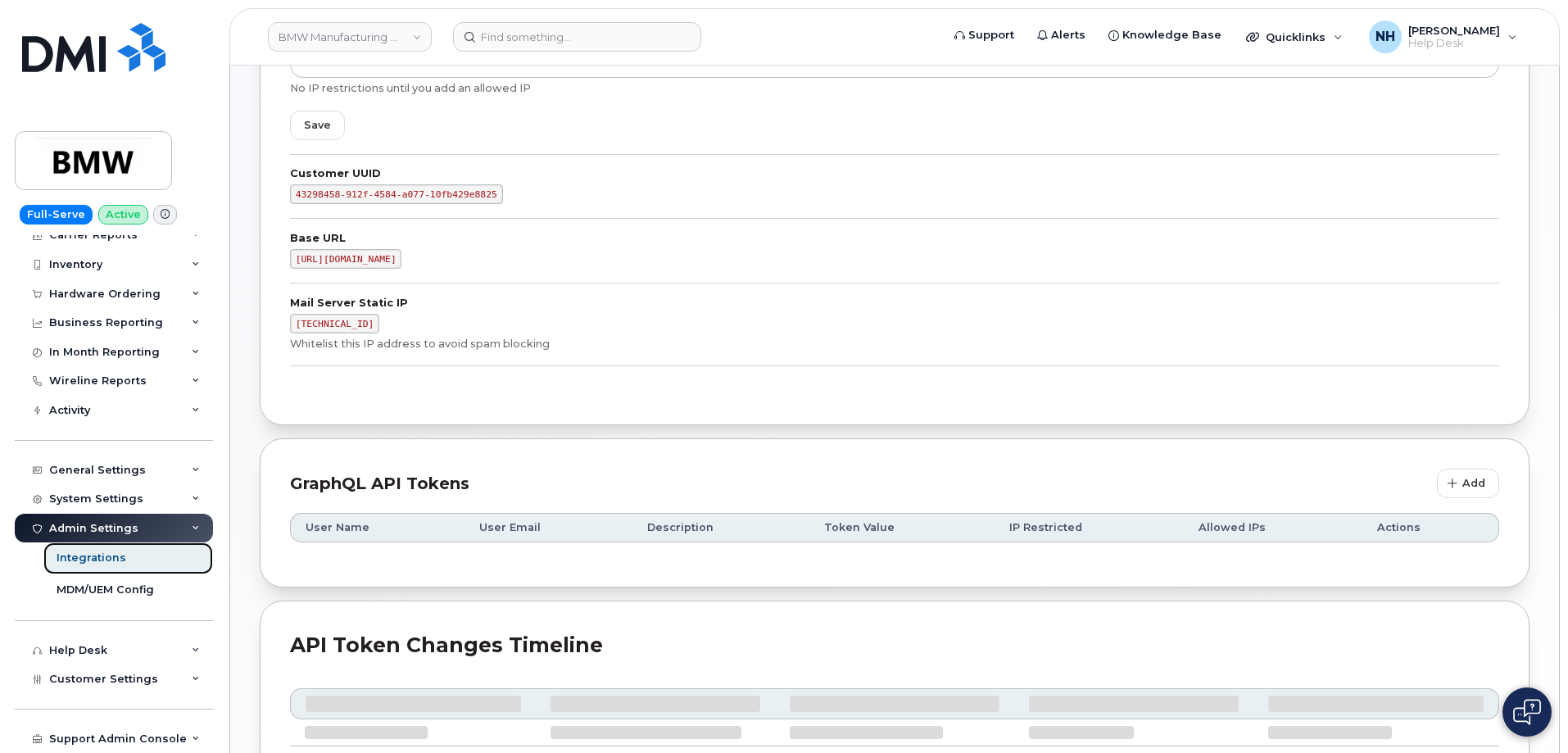
scroll to position [693, 0]
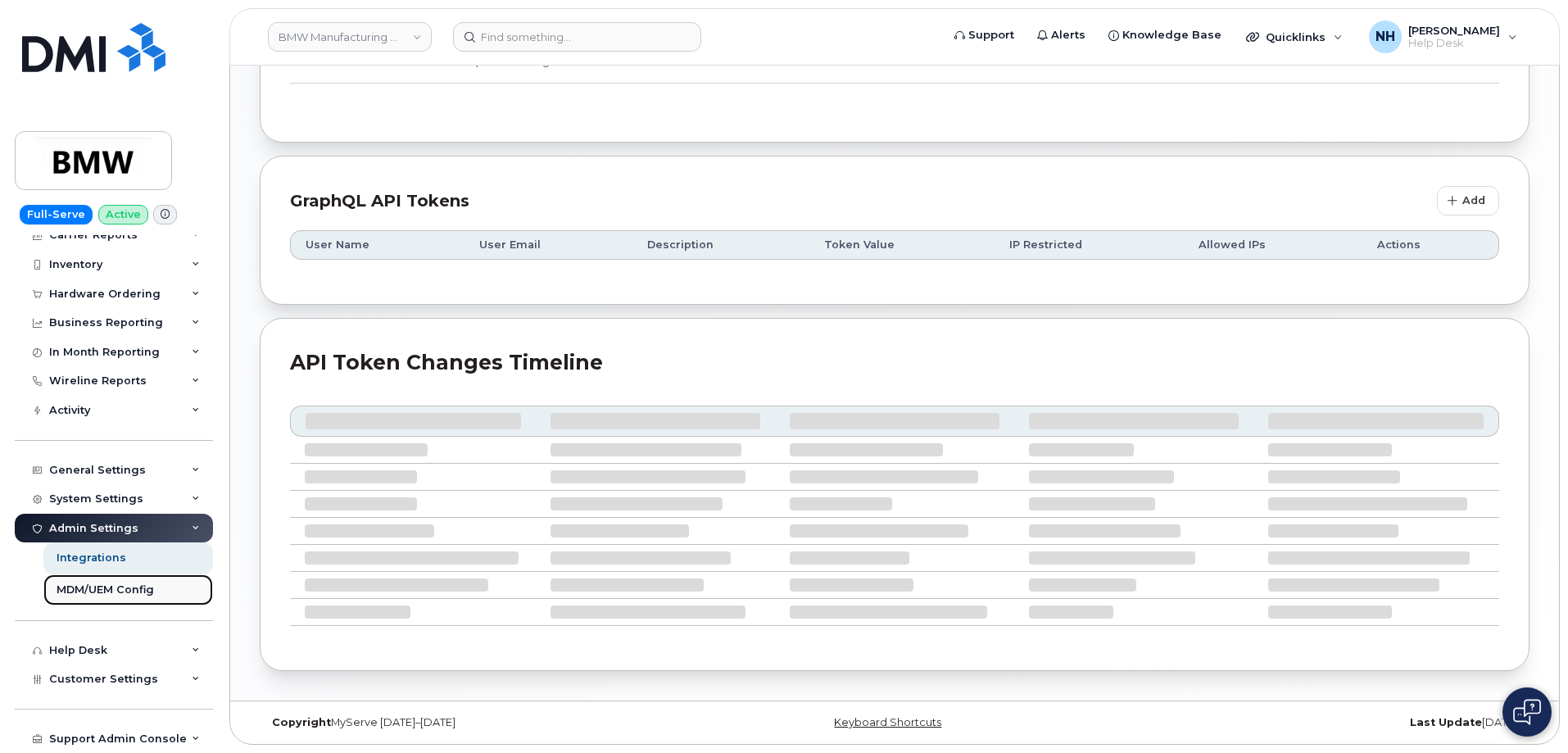
click at [104, 590] on div "MDM/UEM Config" at bounding box center [105, 590] width 97 height 15
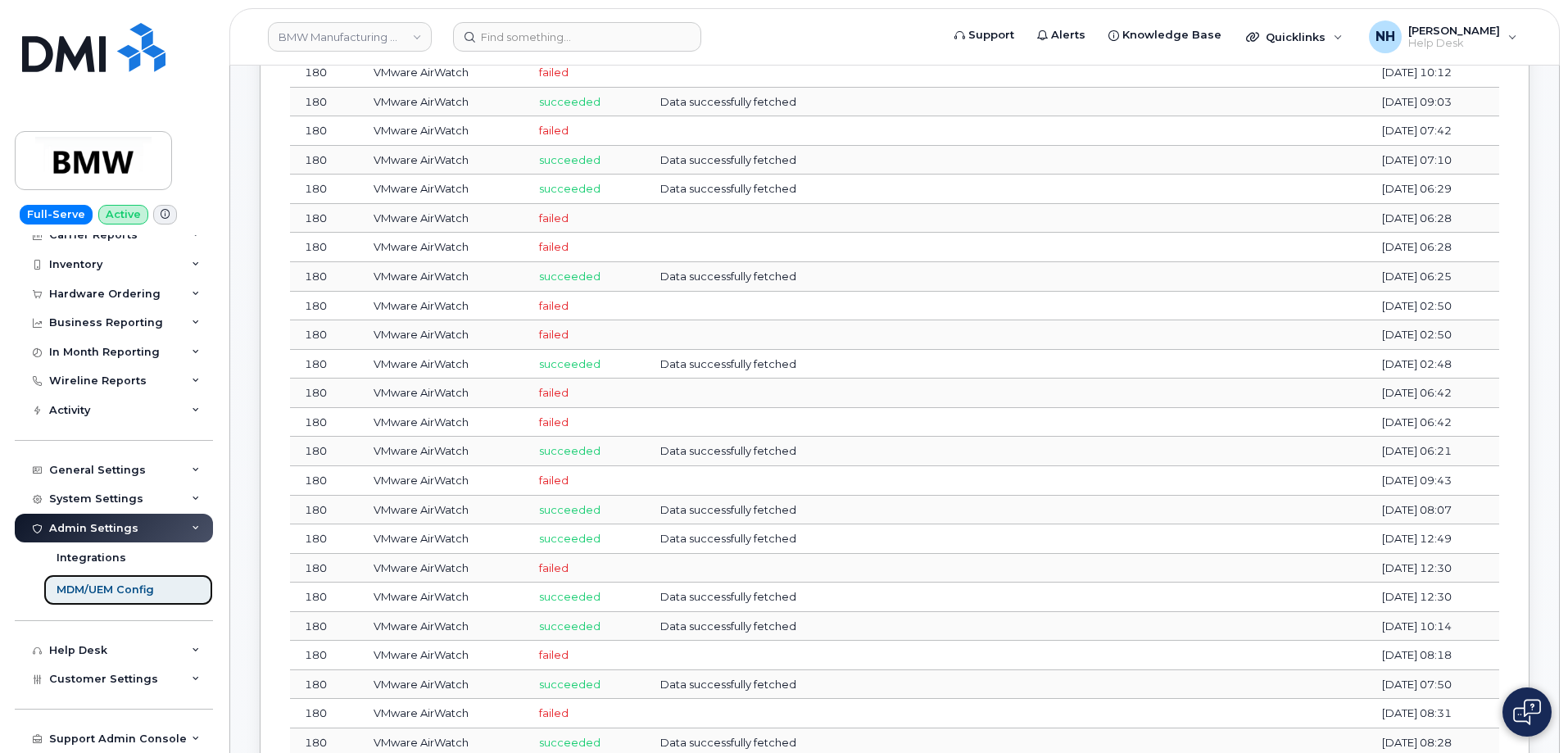
scroll to position [1558, 0]
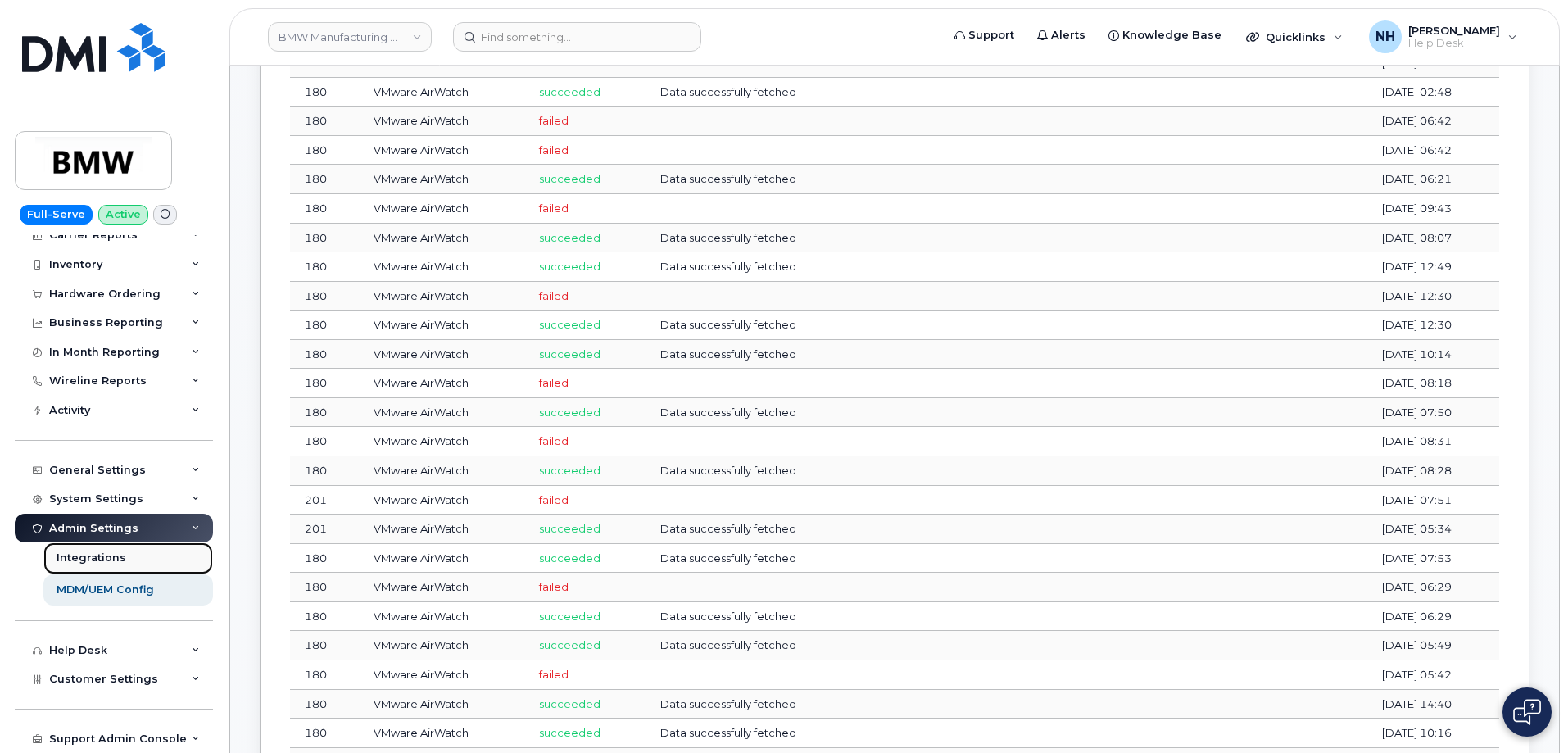
click at [98, 558] on div "Integrations" at bounding box center [91, 558] width 70 height 15
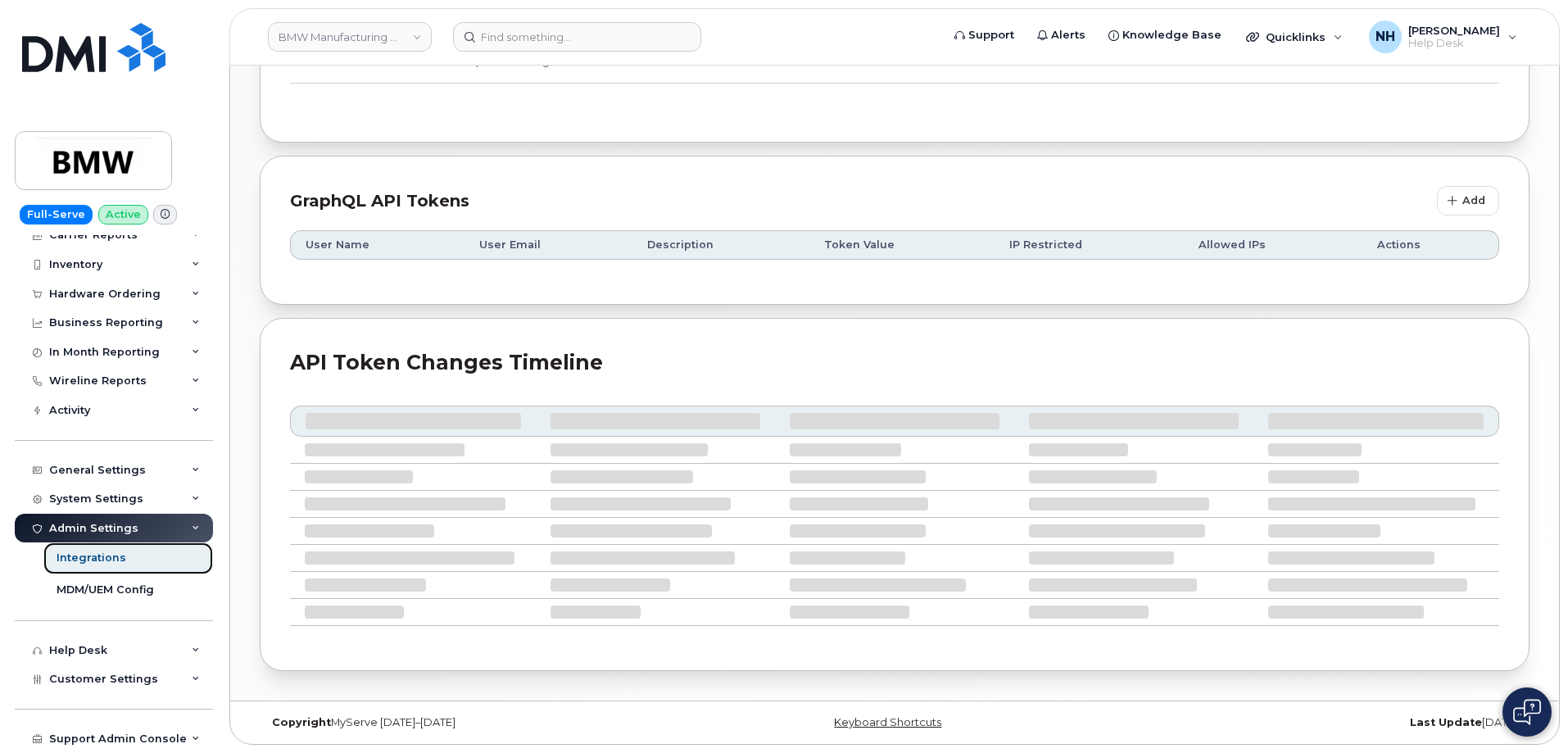
scroll to position [573, 0]
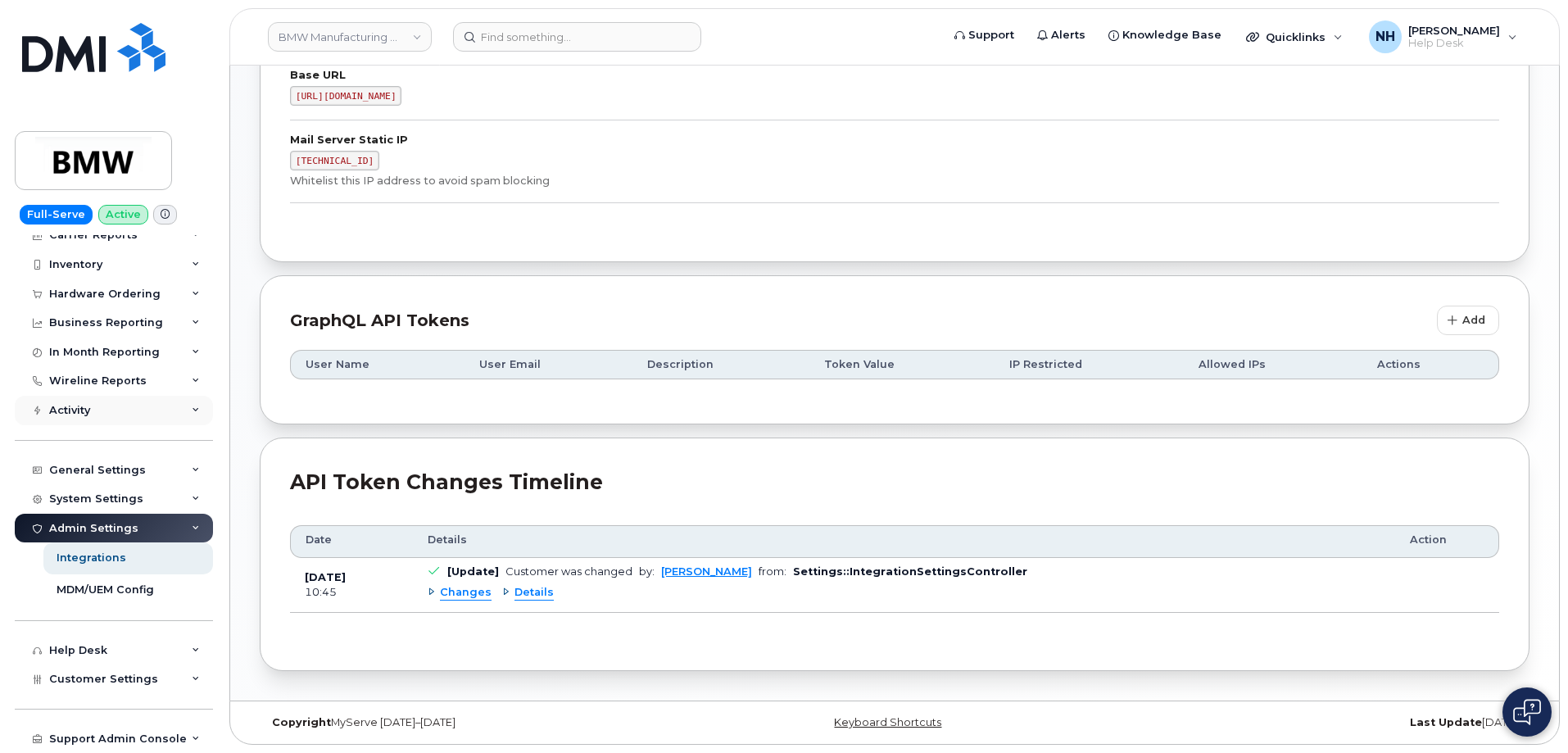
click at [118, 413] on div "Activity" at bounding box center [114, 410] width 198 height 29
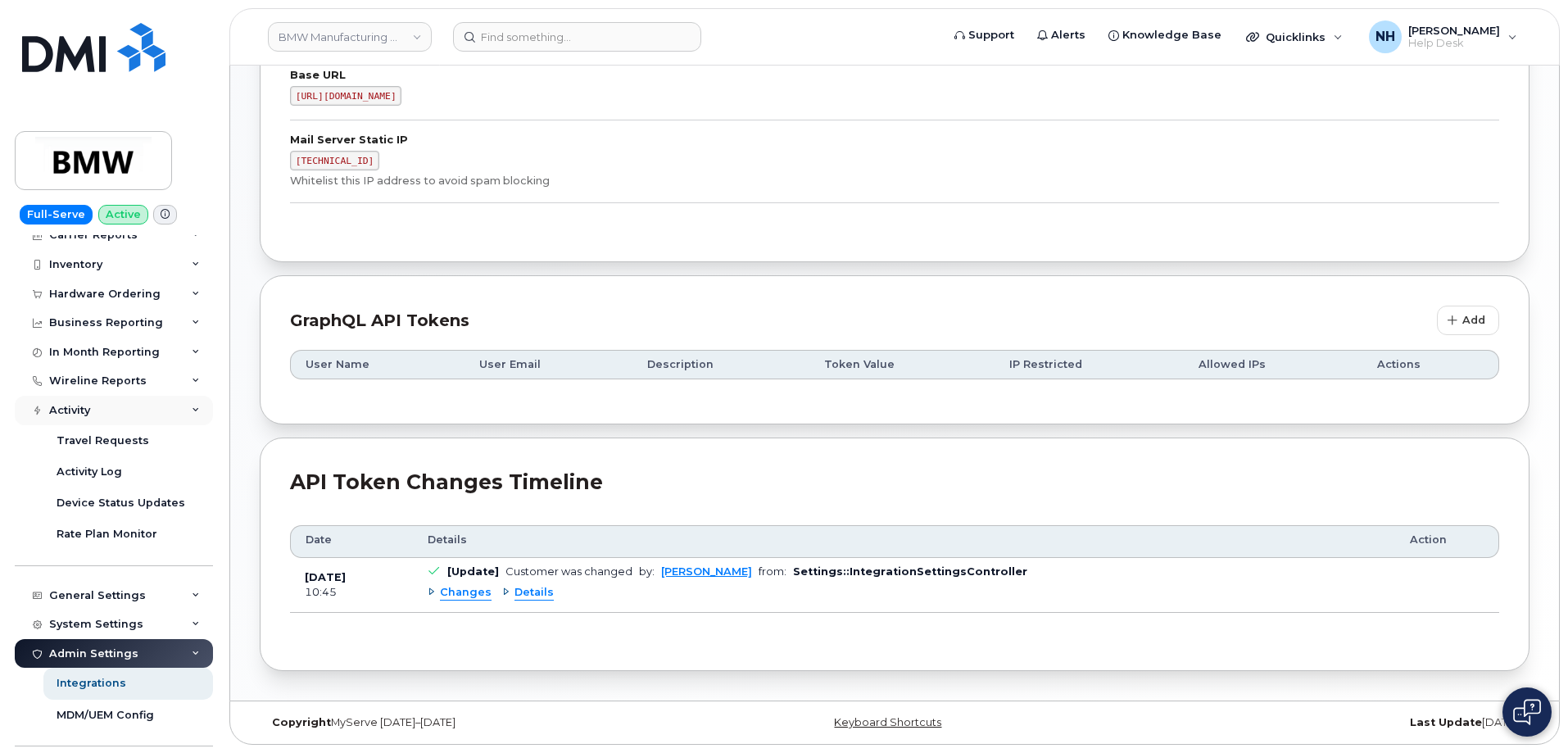
click at [150, 405] on div "Activity" at bounding box center [114, 410] width 198 height 29
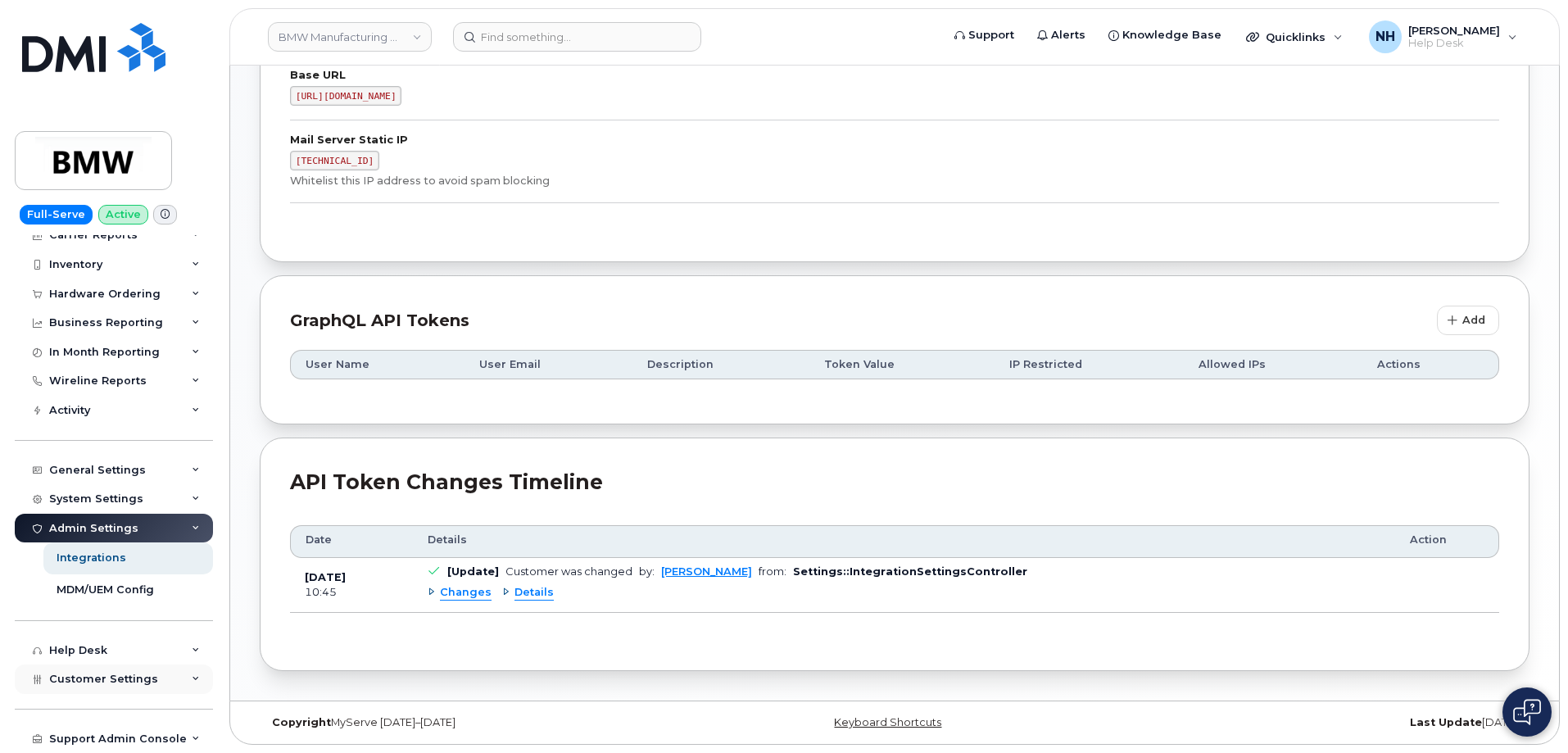
click at [154, 678] on div "Customer Settings" at bounding box center [114, 679] width 198 height 29
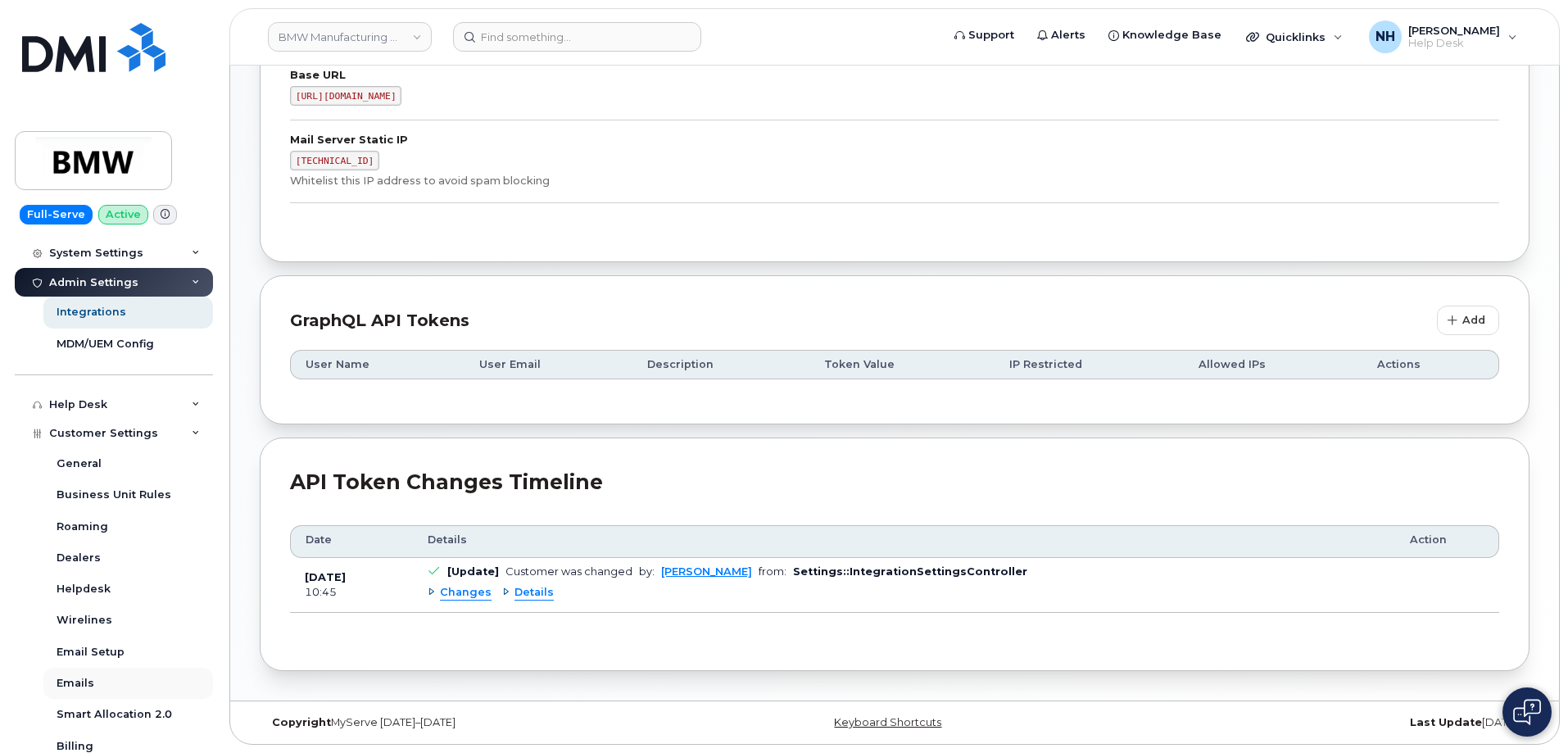
scroll to position [451, 0]
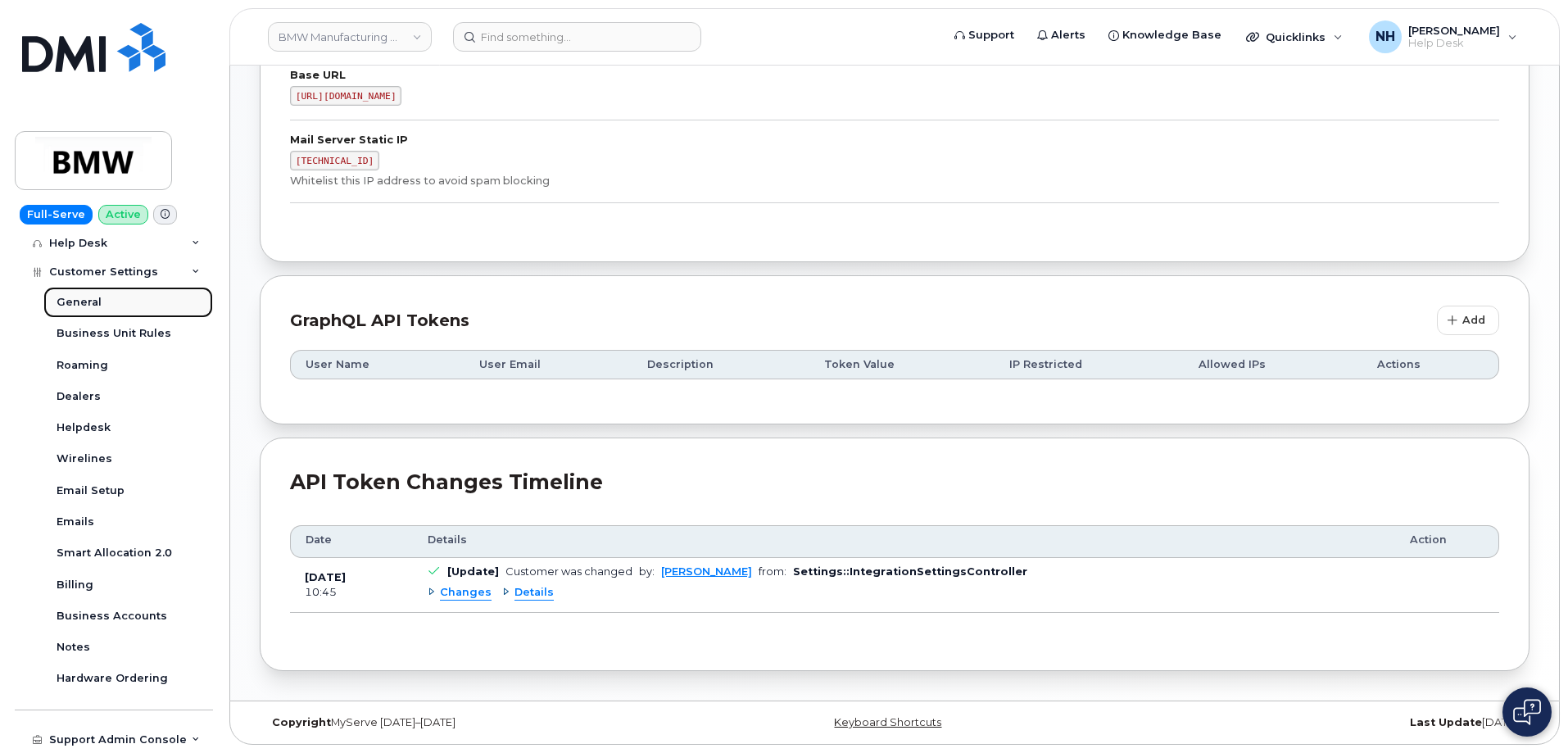
click at [75, 296] on div "General" at bounding box center [79, 303] width 45 height 15
